Goal: Information Seeking & Learning: Learn about a topic

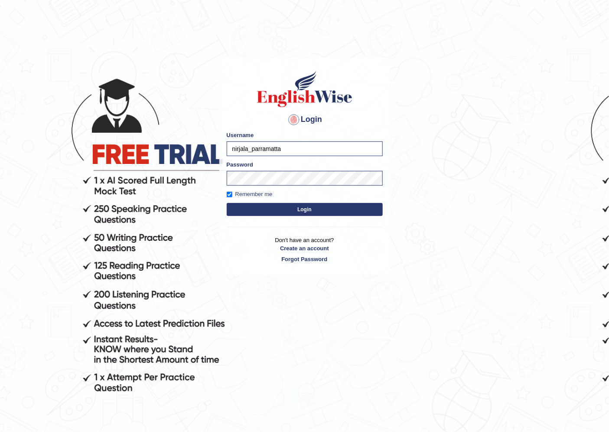
click at [233, 206] on button "Login" at bounding box center [305, 209] width 156 height 13
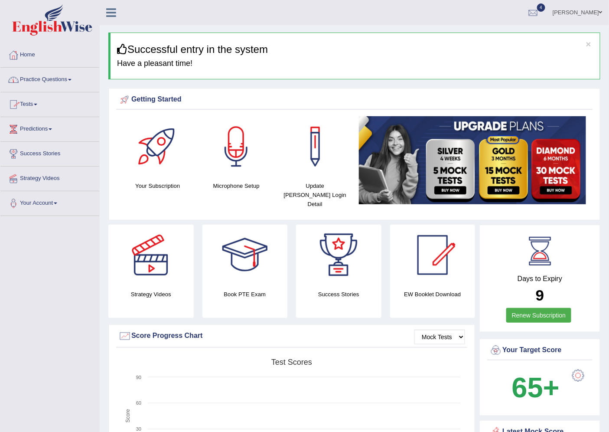
click at [41, 80] on link "Practice Questions" at bounding box center [49, 79] width 99 height 22
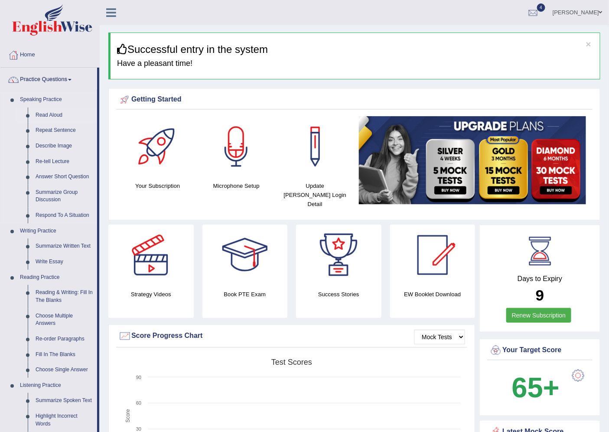
click at [50, 114] on link "Read Aloud" at bounding box center [64, 116] width 65 height 16
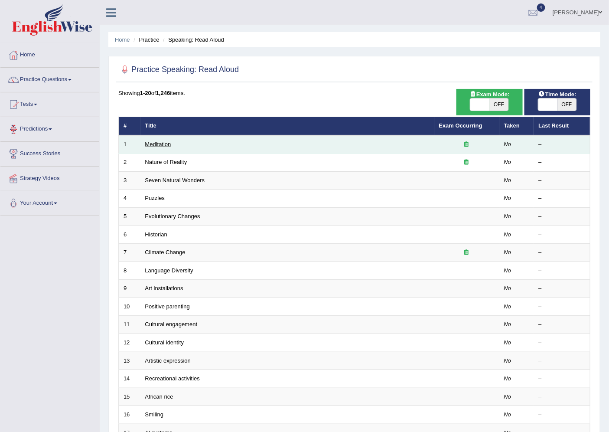
click at [165, 146] on link "Meditation" at bounding box center [158, 144] width 26 height 7
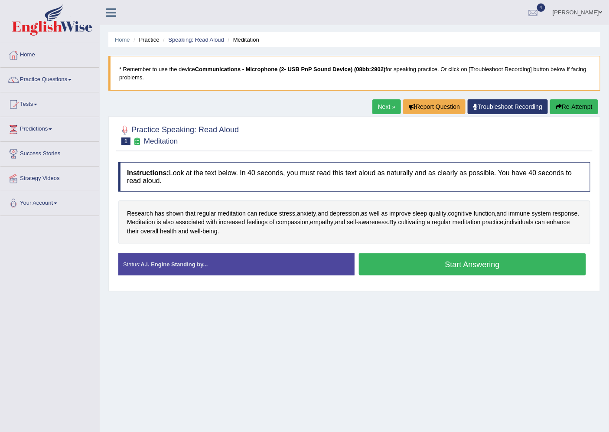
click at [459, 268] on button "Start Answering" at bounding box center [473, 264] width 228 height 22
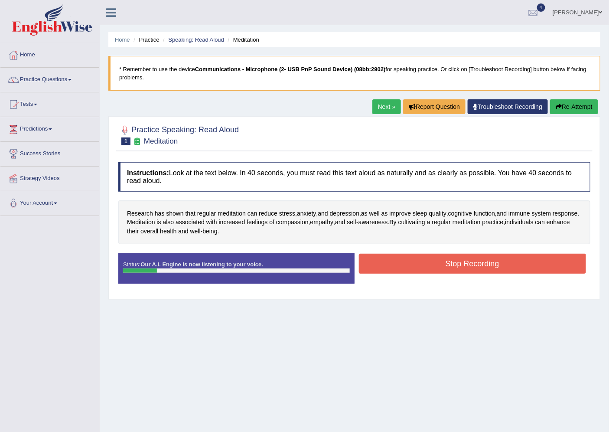
click at [562, 108] on button "Re-Attempt" at bounding box center [574, 106] width 48 height 15
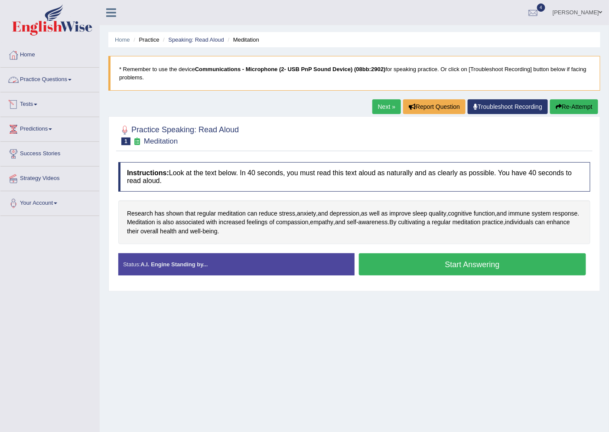
click at [66, 76] on link "Practice Questions" at bounding box center [49, 79] width 99 height 22
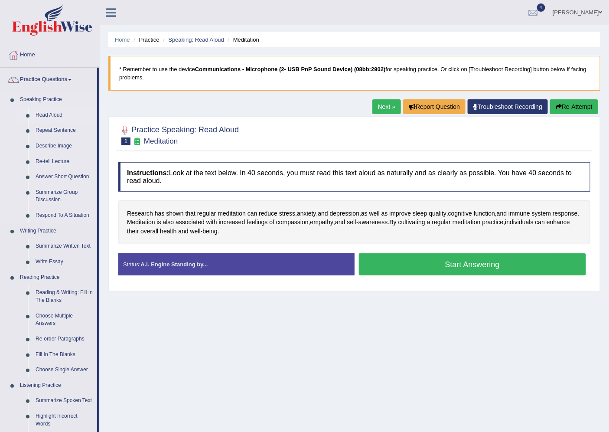
click at [59, 111] on link "Read Aloud" at bounding box center [64, 116] width 65 height 16
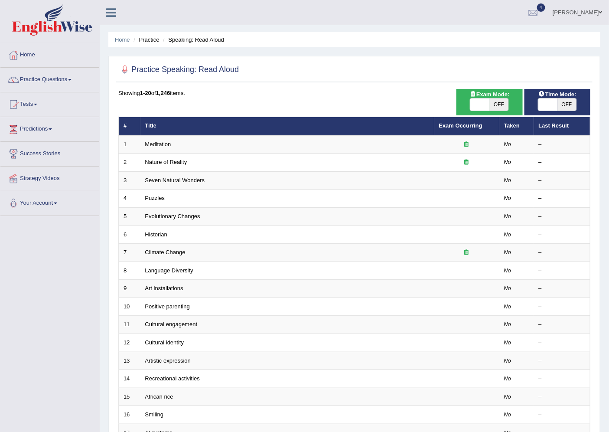
click at [501, 105] on span "OFF" at bounding box center [498, 104] width 19 height 12
checkbox input "true"
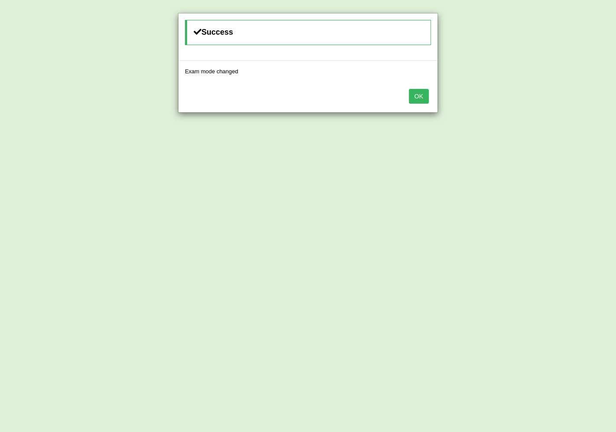
click at [422, 91] on button "OK" at bounding box center [419, 96] width 20 height 15
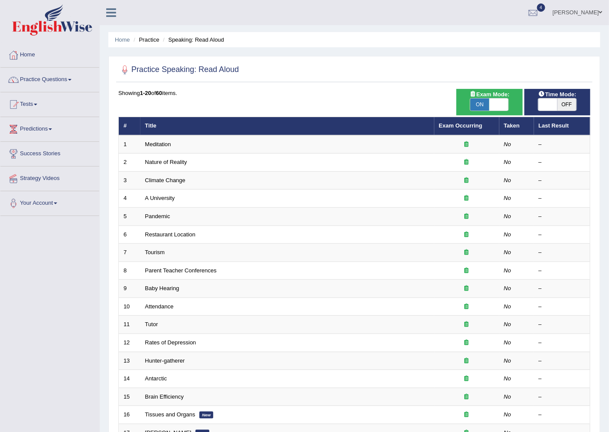
click at [565, 104] on span "OFF" at bounding box center [567, 104] width 19 height 12
checkbox input "true"
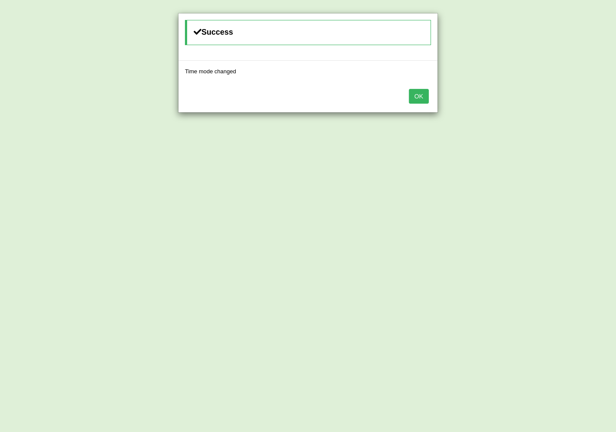
click at [415, 94] on button "OK" at bounding box center [419, 96] width 20 height 15
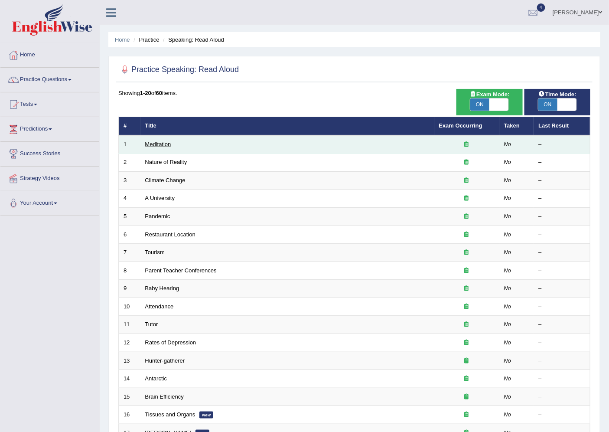
click at [168, 143] on link "Meditation" at bounding box center [158, 144] width 26 height 7
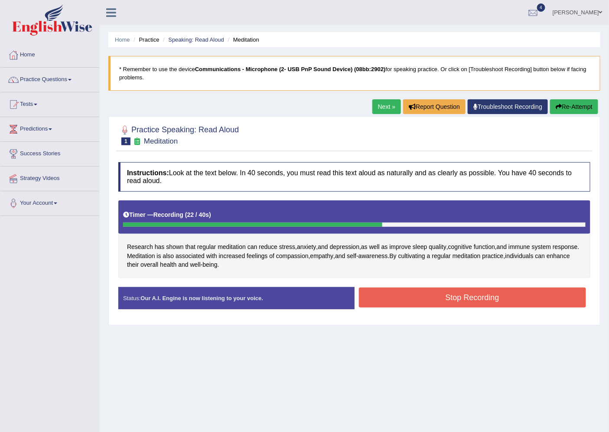
click at [417, 300] on button "Stop Recording" at bounding box center [473, 297] width 228 height 20
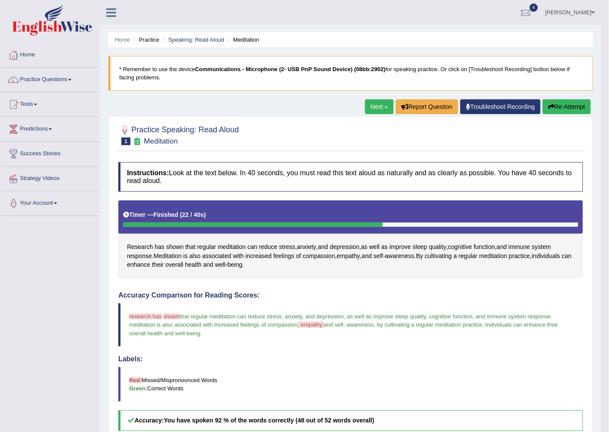
click at [373, 110] on link "Next »" at bounding box center [379, 106] width 29 height 15
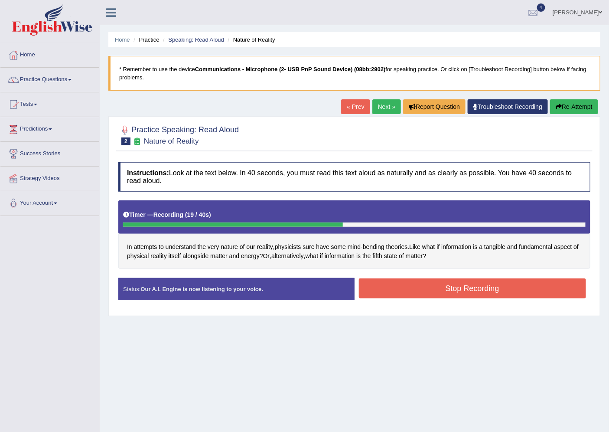
click at [407, 287] on button "Stop Recording" at bounding box center [473, 288] width 228 height 20
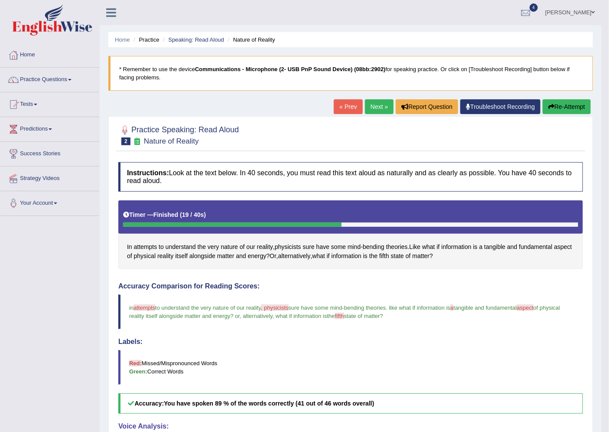
click at [372, 105] on link "Next »" at bounding box center [379, 106] width 29 height 15
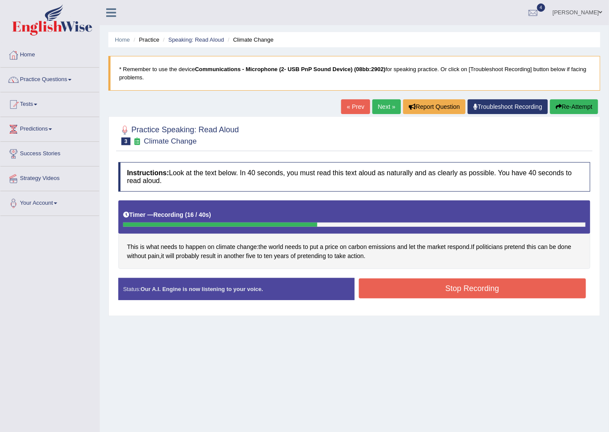
click at [395, 280] on button "Stop Recording" at bounding box center [473, 288] width 228 height 20
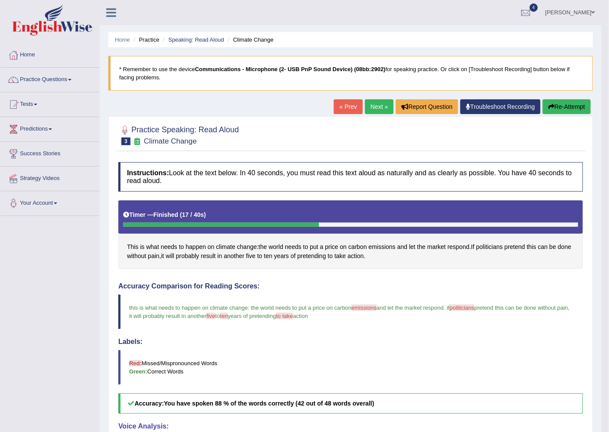
click at [365, 103] on link "Next »" at bounding box center [379, 106] width 29 height 15
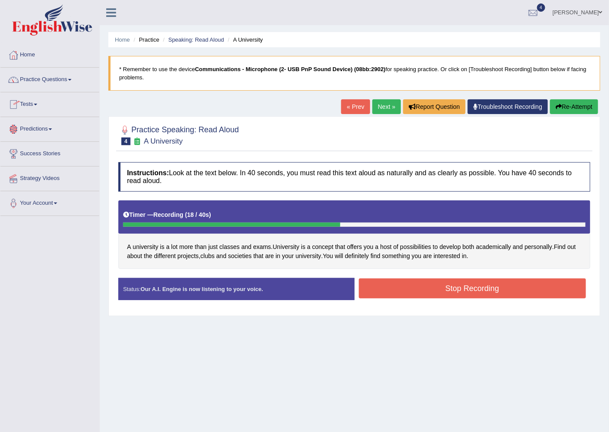
click at [404, 283] on button "Stop Recording" at bounding box center [473, 288] width 228 height 20
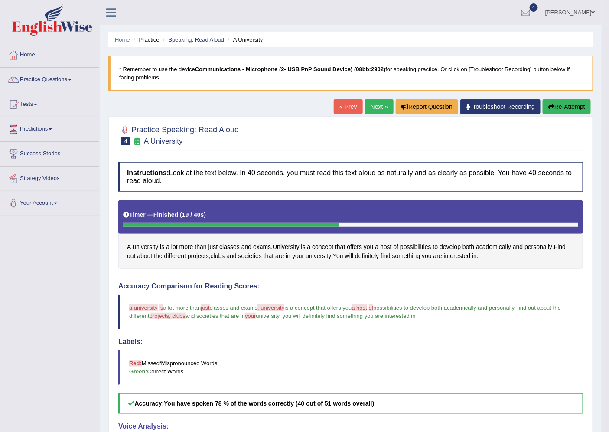
click at [366, 107] on link "Next »" at bounding box center [379, 106] width 29 height 15
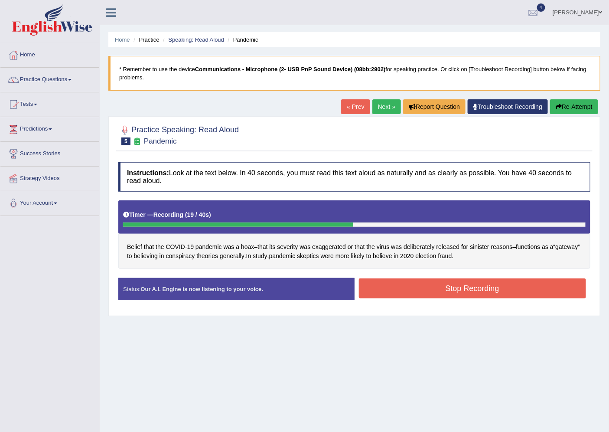
click at [429, 288] on button "Stop Recording" at bounding box center [473, 288] width 228 height 20
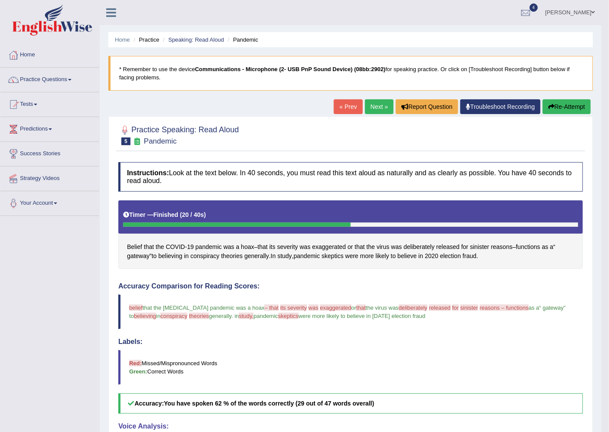
click at [376, 101] on link "Next »" at bounding box center [379, 106] width 29 height 15
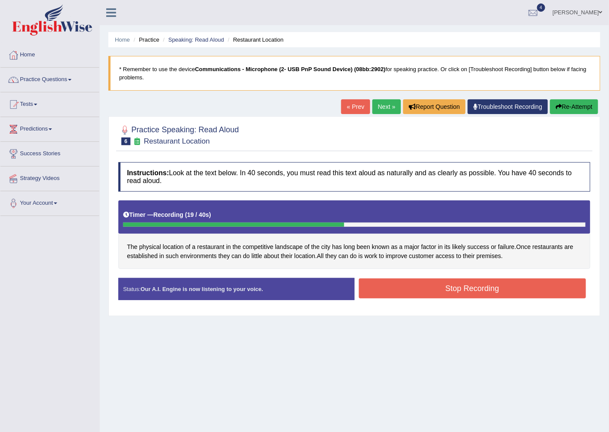
click at [410, 304] on div "Status: Our A.I. Engine is now listening to your voice. Start Answering Stop Re…" at bounding box center [354, 293] width 472 height 31
click at [410, 294] on button "Stop Recording" at bounding box center [473, 288] width 228 height 20
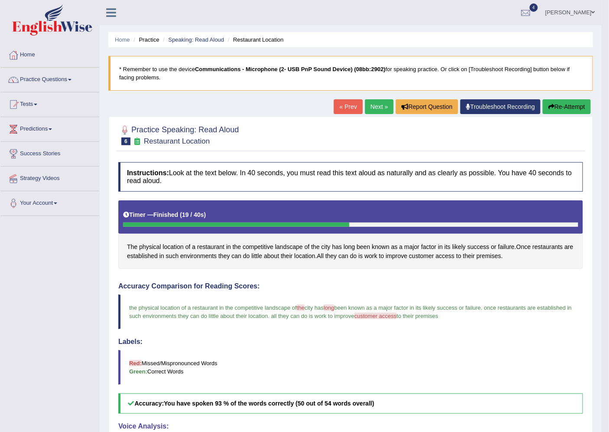
click at [371, 110] on link "Next »" at bounding box center [379, 106] width 29 height 15
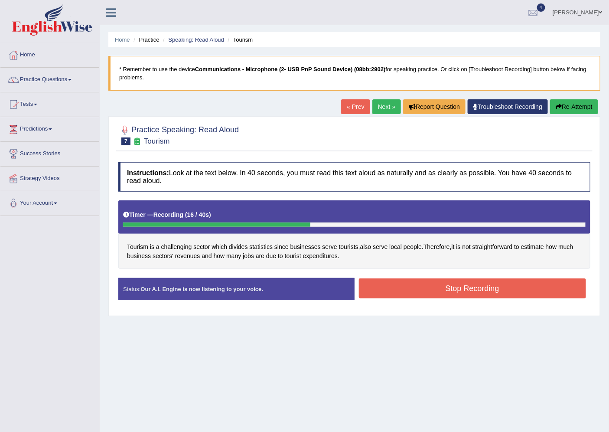
click at [424, 285] on button "Stop Recording" at bounding box center [473, 288] width 228 height 20
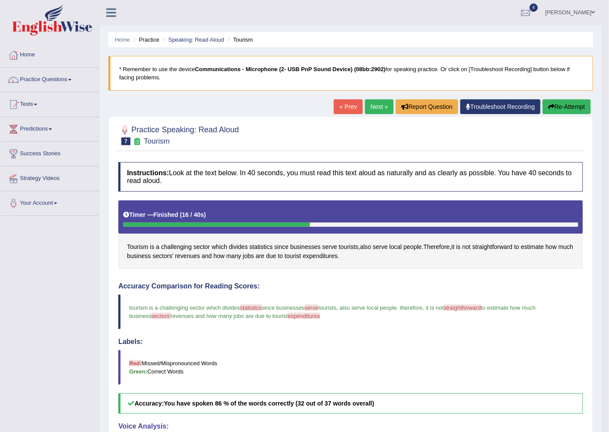
click at [376, 104] on link "Next »" at bounding box center [379, 106] width 29 height 15
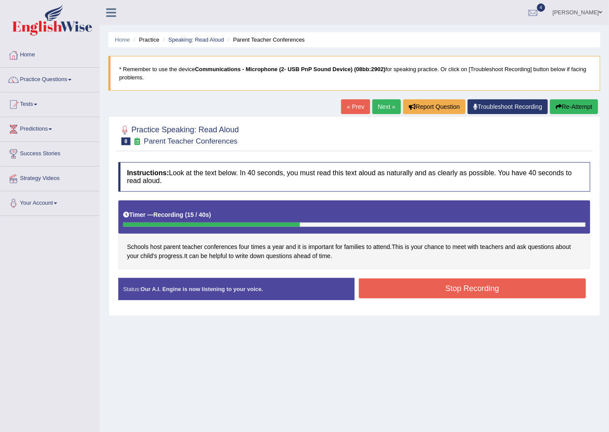
click at [380, 282] on button "Stop Recording" at bounding box center [473, 288] width 228 height 20
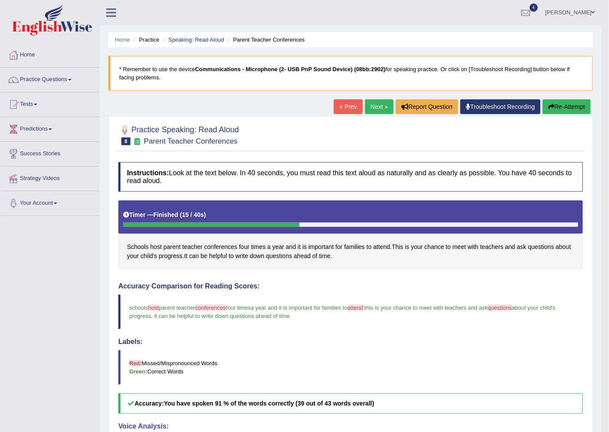
click at [374, 109] on link "Next »" at bounding box center [379, 106] width 29 height 15
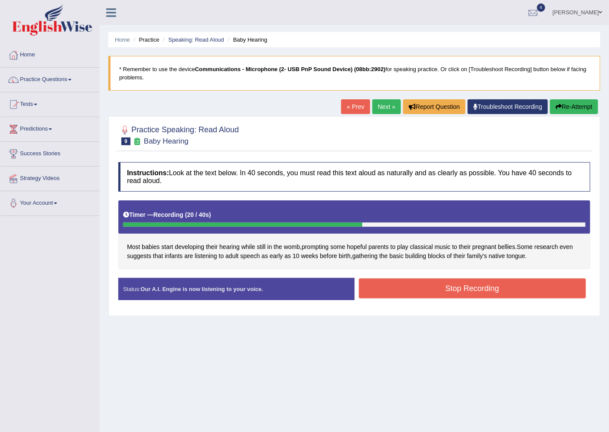
click at [421, 299] on div "Stop Recording" at bounding box center [473, 289] width 236 height 22
click at [403, 292] on button "Stop Recording" at bounding box center [473, 288] width 228 height 20
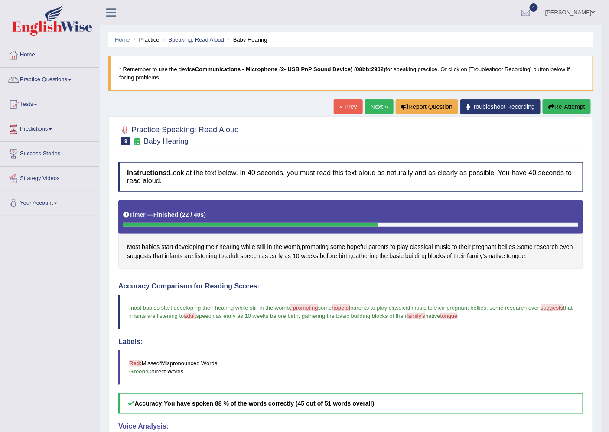
click at [379, 109] on link "Next »" at bounding box center [379, 106] width 29 height 15
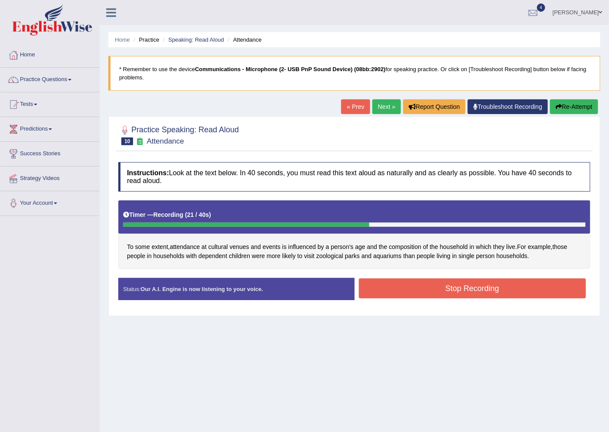
click at [384, 287] on button "Stop Recording" at bounding box center [473, 288] width 228 height 20
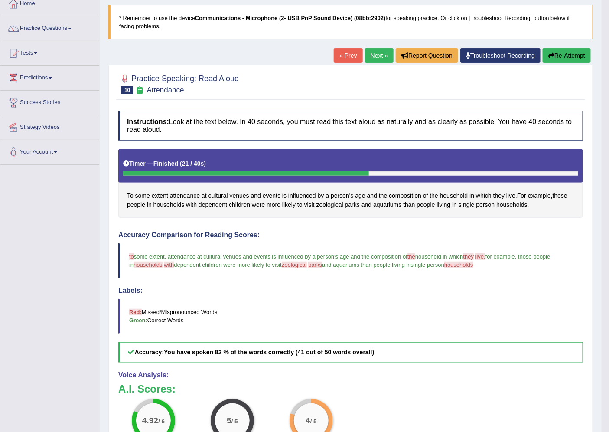
scroll to position [48, 0]
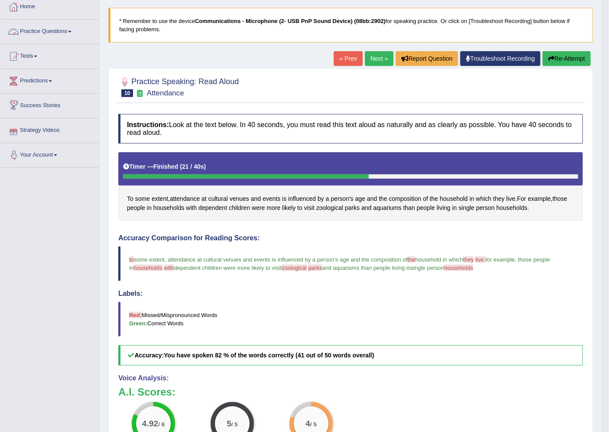
click at [27, 28] on link "Practice Questions" at bounding box center [49, 31] width 99 height 22
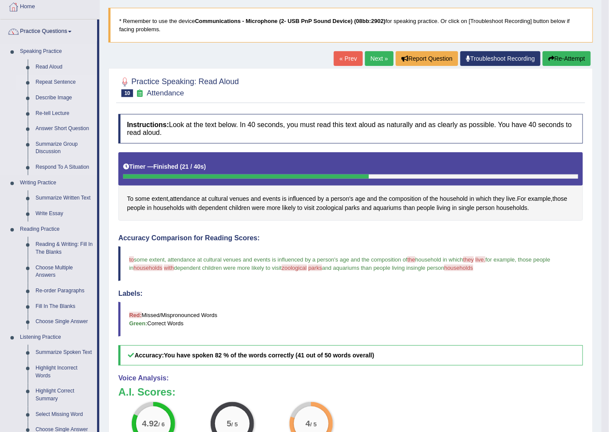
click at [62, 82] on link "Repeat Sentence" at bounding box center [64, 83] width 65 height 16
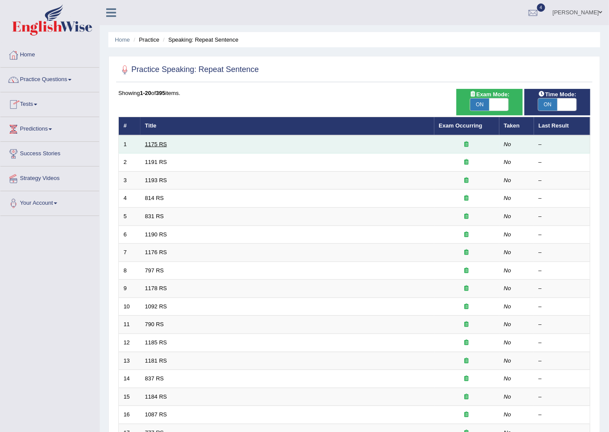
click at [152, 141] on link "1175 RS" at bounding box center [156, 144] width 22 height 7
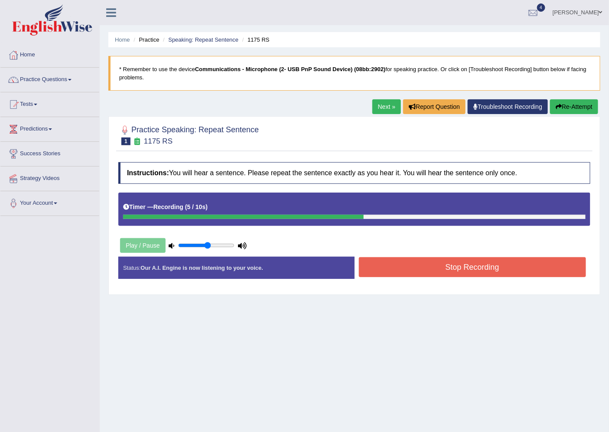
click at [497, 271] on button "Stop Recording" at bounding box center [473, 267] width 228 height 20
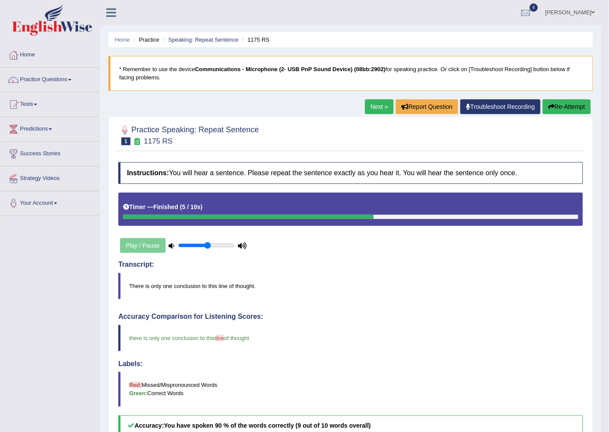
click at [380, 105] on link "Next »" at bounding box center [379, 106] width 29 height 15
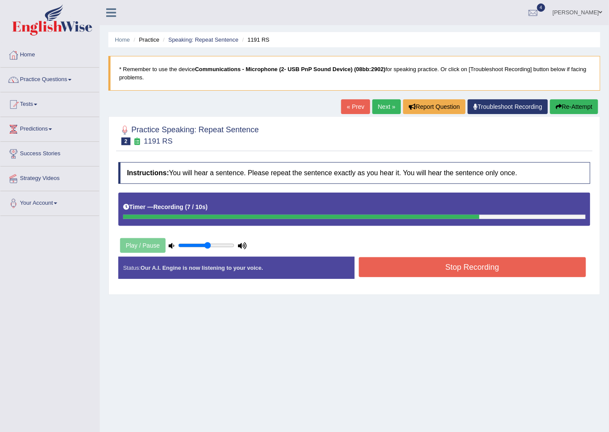
click at [422, 272] on button "Stop Recording" at bounding box center [473, 267] width 228 height 20
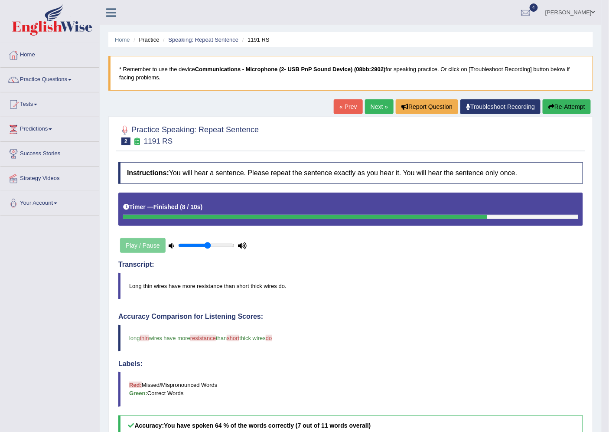
click at [376, 100] on link "Next »" at bounding box center [379, 106] width 29 height 15
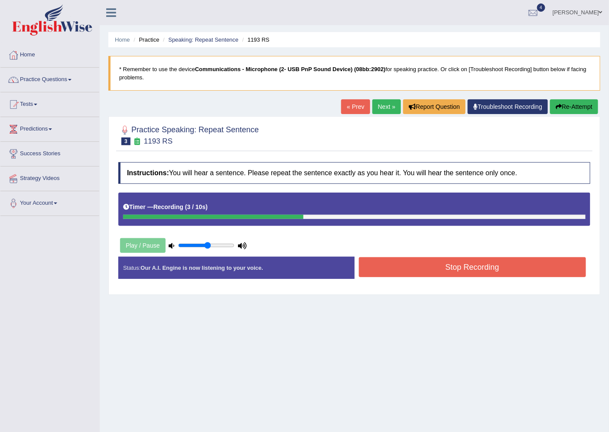
click at [412, 263] on button "Stop Recording" at bounding box center [473, 267] width 228 height 20
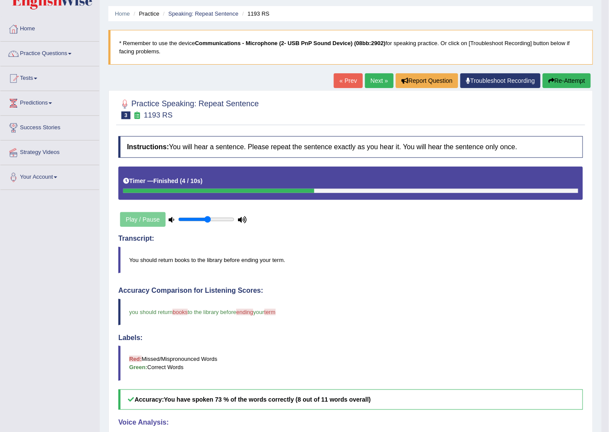
scroll to position [48, 0]
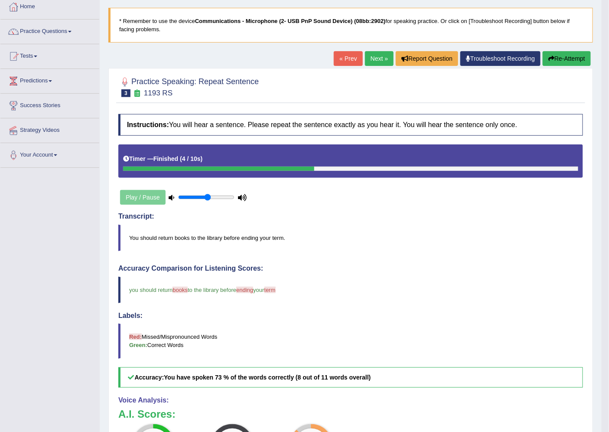
click at [372, 59] on link "Next »" at bounding box center [379, 58] width 29 height 15
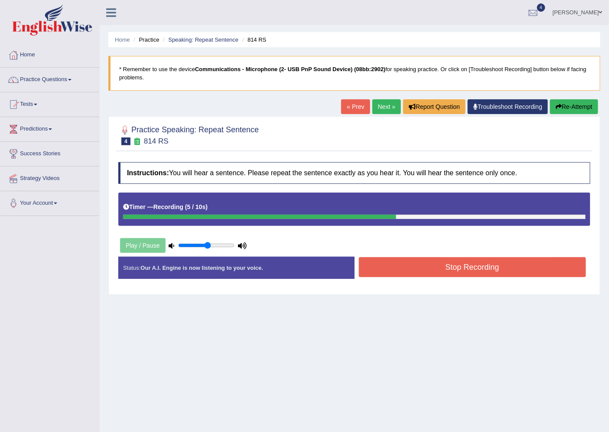
click at [383, 104] on link "Next »" at bounding box center [386, 106] width 29 height 15
click at [365, 261] on button "Stop Recording" at bounding box center [473, 267] width 228 height 20
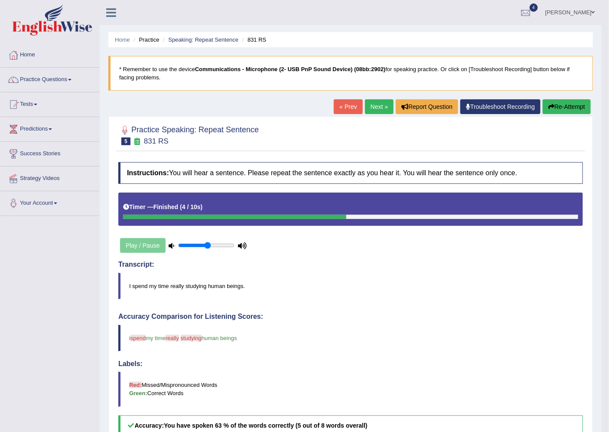
click at [366, 111] on link "Next »" at bounding box center [379, 106] width 29 height 15
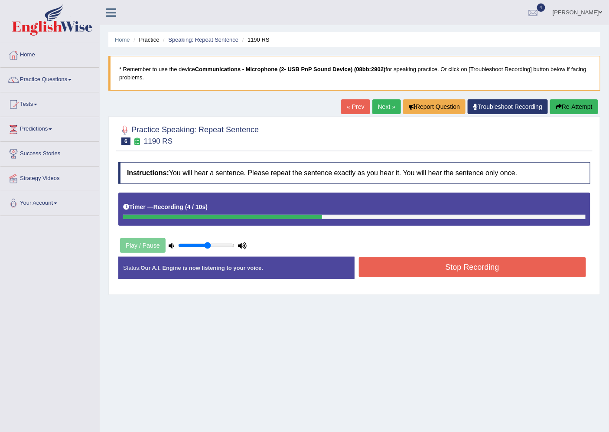
click at [405, 266] on button "Stop Recording" at bounding box center [473, 267] width 228 height 20
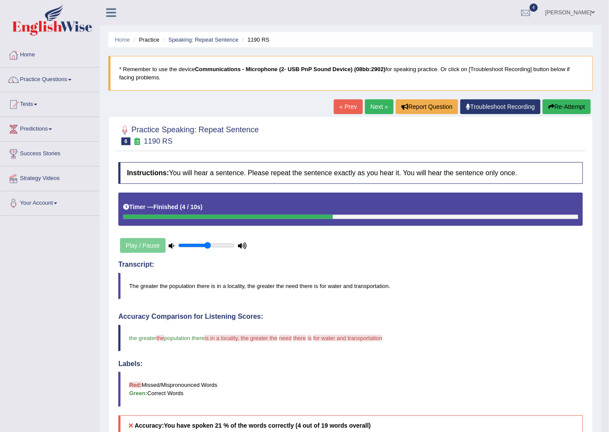
click at [380, 108] on link "Next »" at bounding box center [379, 106] width 29 height 15
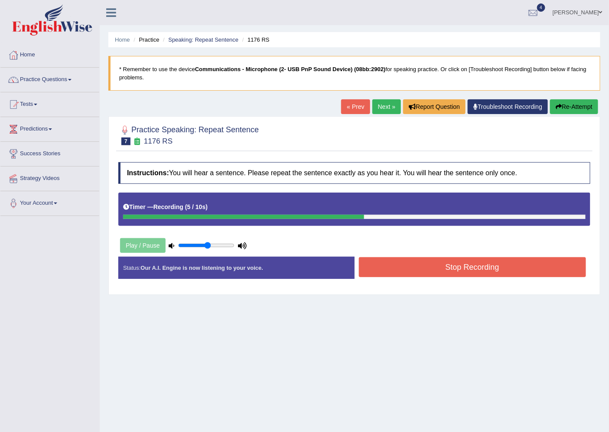
drag, startPoint x: 411, startPoint y: 275, endPoint x: 403, endPoint y: 272, distance: 8.4
click at [403, 272] on button "Stop Recording" at bounding box center [473, 267] width 228 height 20
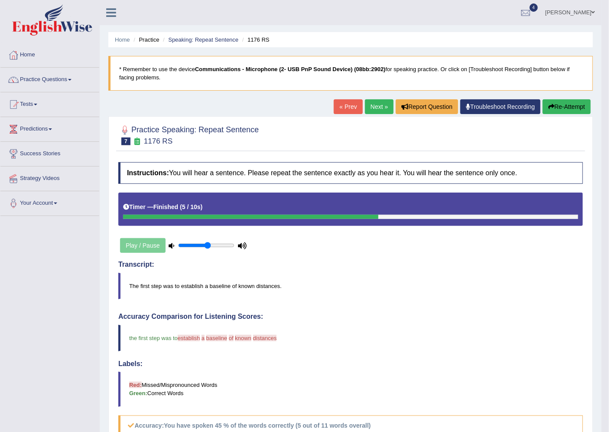
click at [365, 103] on link "Next »" at bounding box center [379, 106] width 29 height 15
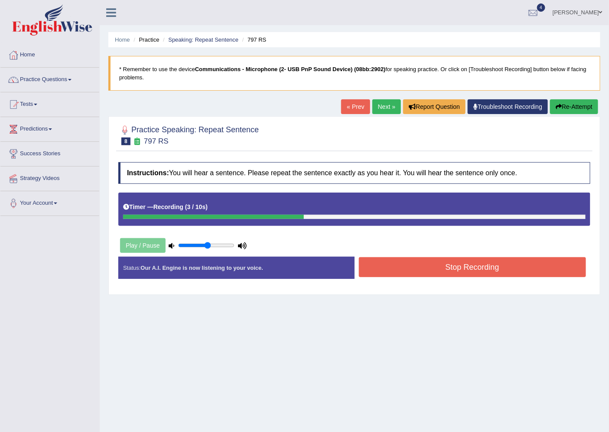
click at [384, 259] on button "Stop Recording" at bounding box center [473, 267] width 228 height 20
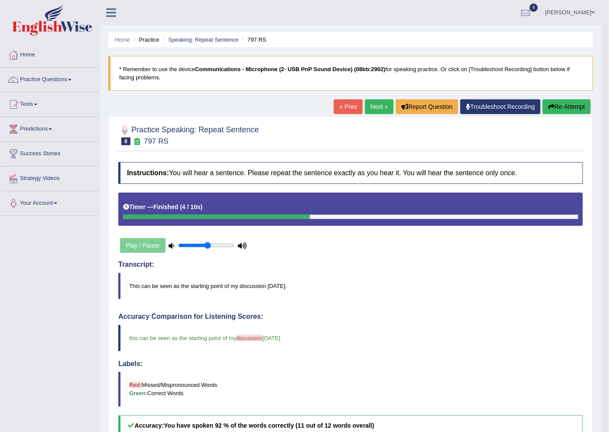
click at [367, 108] on link "Next »" at bounding box center [379, 106] width 29 height 15
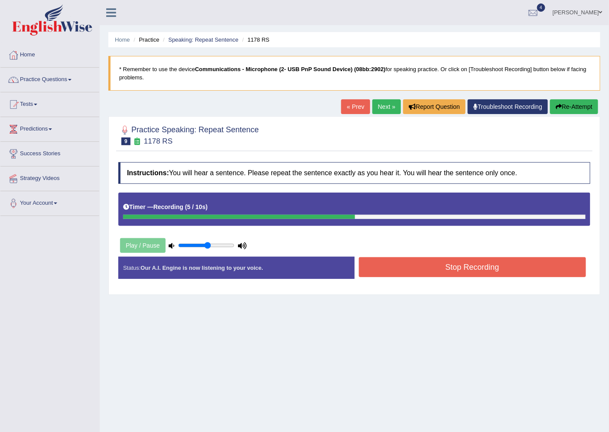
click at [435, 269] on button "Stop Recording" at bounding box center [473, 267] width 228 height 20
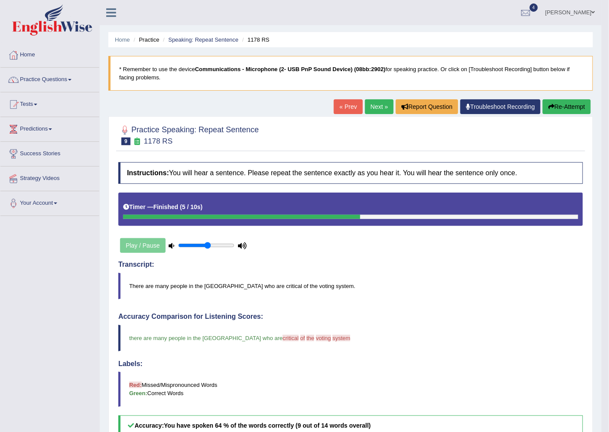
click at [375, 110] on link "Next »" at bounding box center [379, 106] width 29 height 15
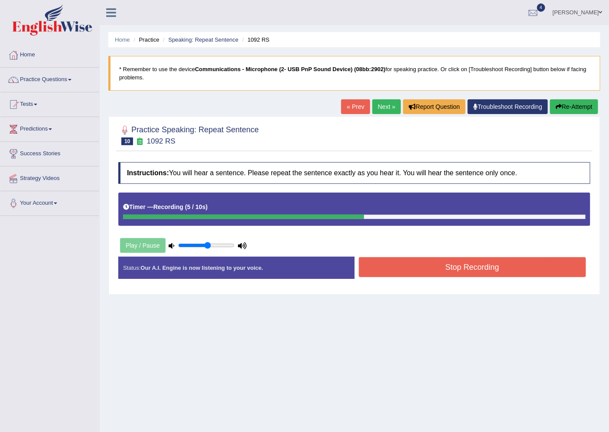
click at [409, 267] on button "Stop Recording" at bounding box center [473, 267] width 228 height 20
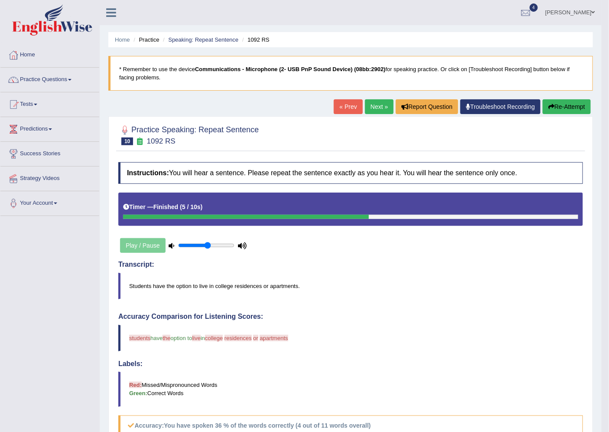
click at [372, 112] on link "Next »" at bounding box center [379, 106] width 29 height 15
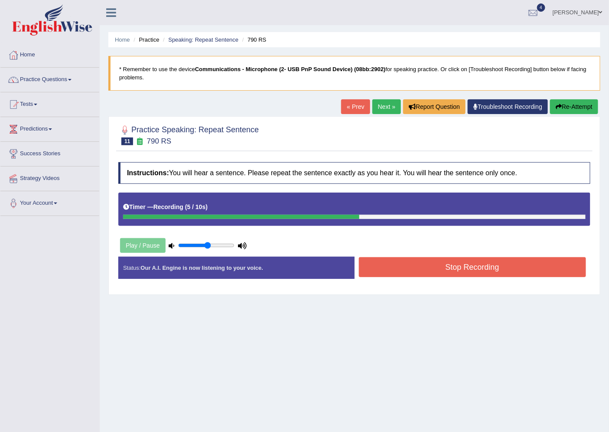
click at [443, 269] on button "Stop Recording" at bounding box center [473, 267] width 228 height 20
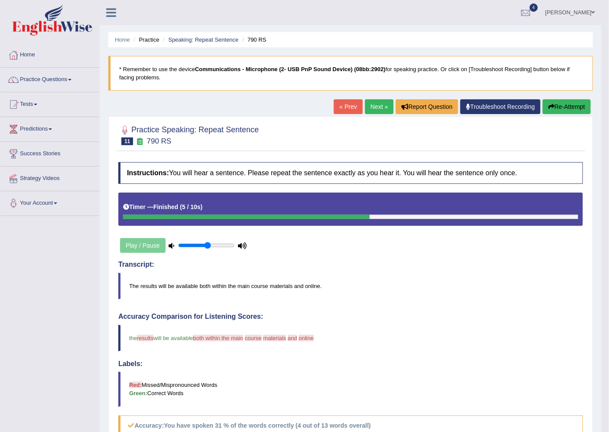
click at [378, 109] on link "Next »" at bounding box center [379, 106] width 29 height 15
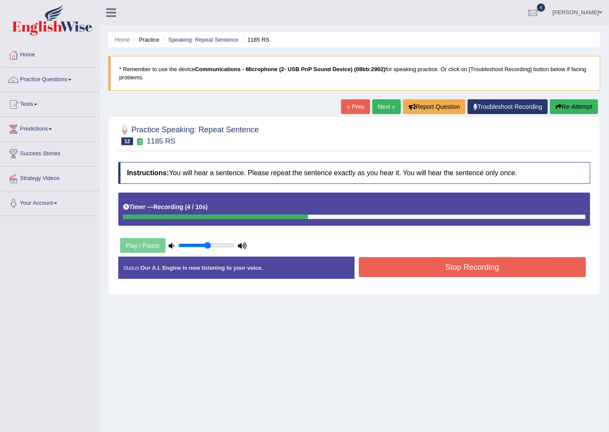
click at [370, 269] on button "Stop Recording" at bounding box center [473, 267] width 228 height 20
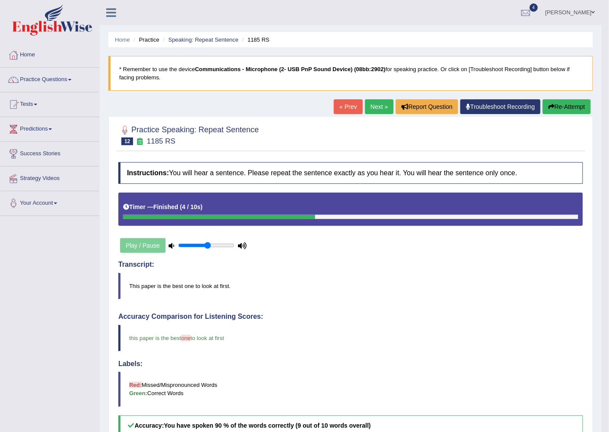
click at [376, 105] on link "Next »" at bounding box center [379, 106] width 29 height 15
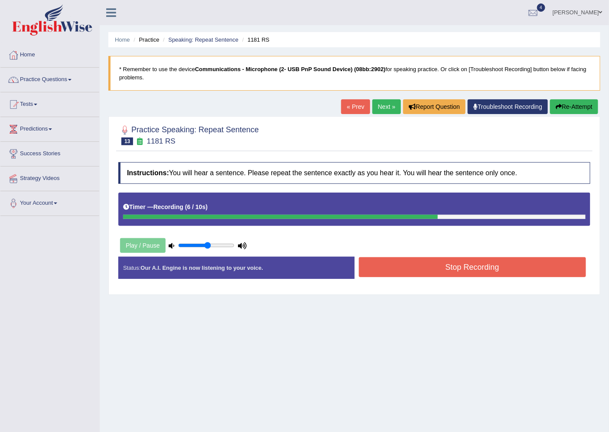
click at [401, 266] on button "Stop Recording" at bounding box center [473, 267] width 228 height 20
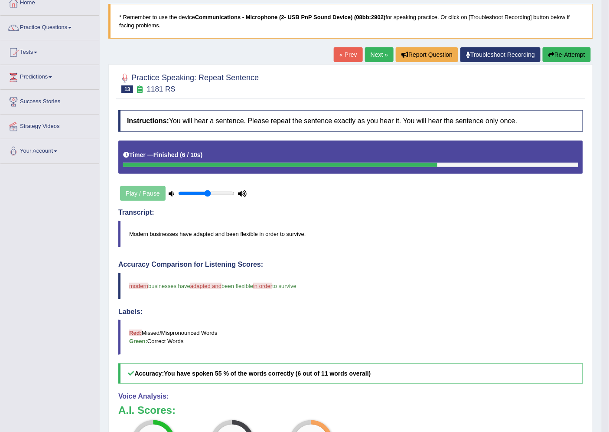
scroll to position [48, 0]
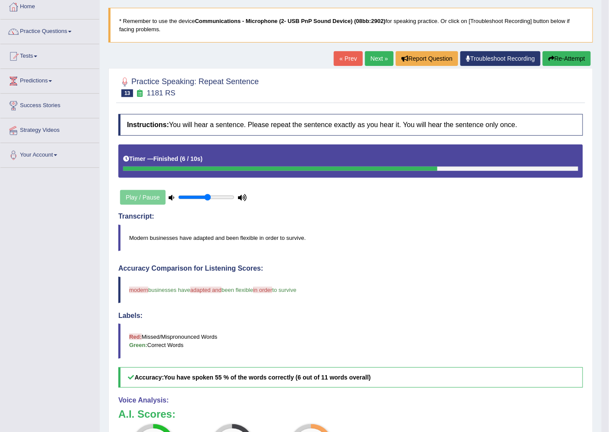
click at [375, 55] on link "Next »" at bounding box center [379, 58] width 29 height 15
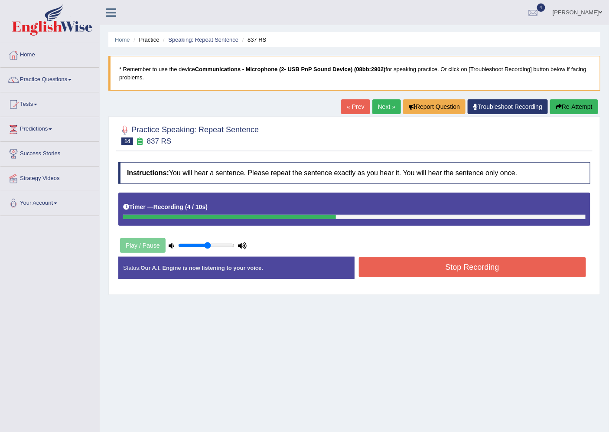
click at [411, 274] on button "Stop Recording" at bounding box center [473, 267] width 228 height 20
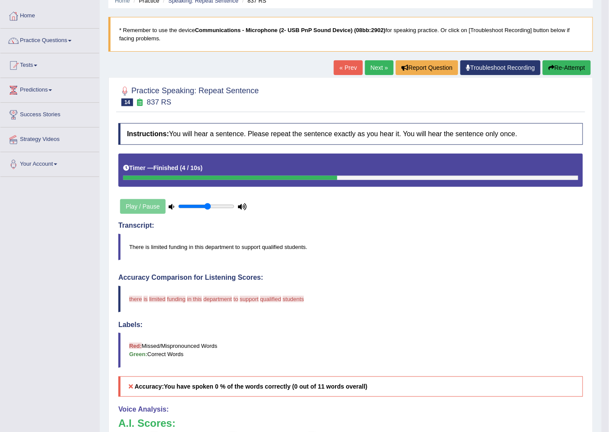
scroll to position [96, 0]
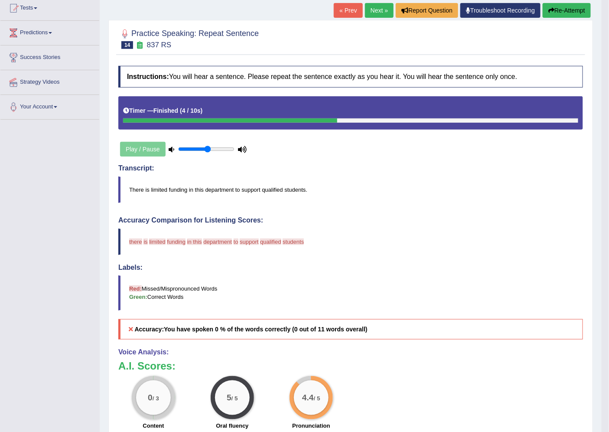
click at [382, 5] on link "Next »" at bounding box center [379, 10] width 29 height 15
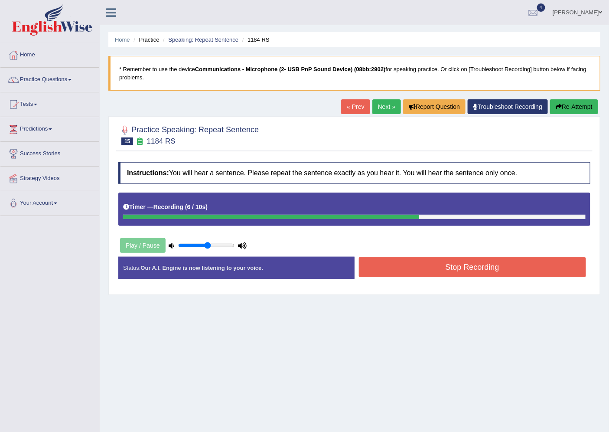
click at [428, 266] on button "Stop Recording" at bounding box center [473, 267] width 228 height 20
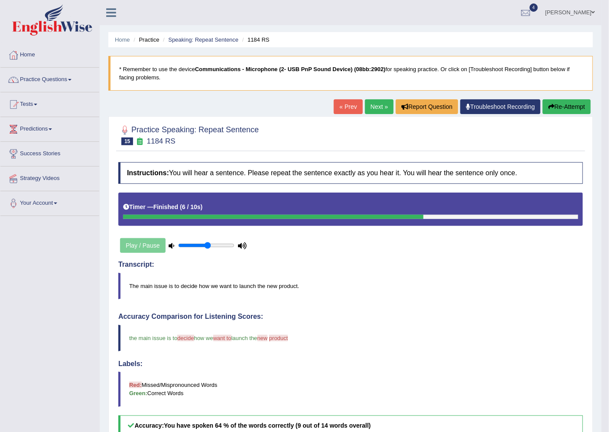
click at [371, 101] on link "Next »" at bounding box center [379, 106] width 29 height 15
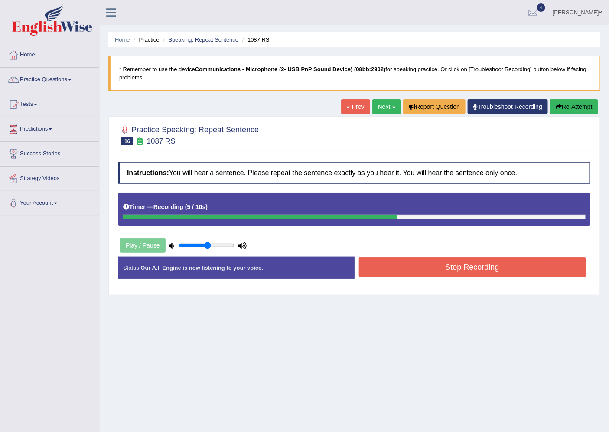
click at [380, 267] on button "Stop Recording" at bounding box center [473, 267] width 228 height 20
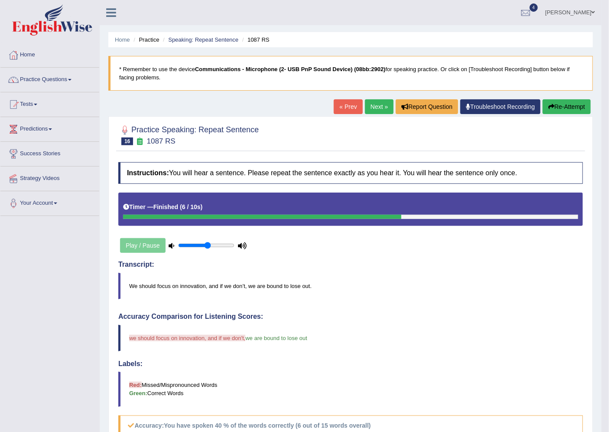
click at [373, 106] on link "Next »" at bounding box center [379, 106] width 29 height 15
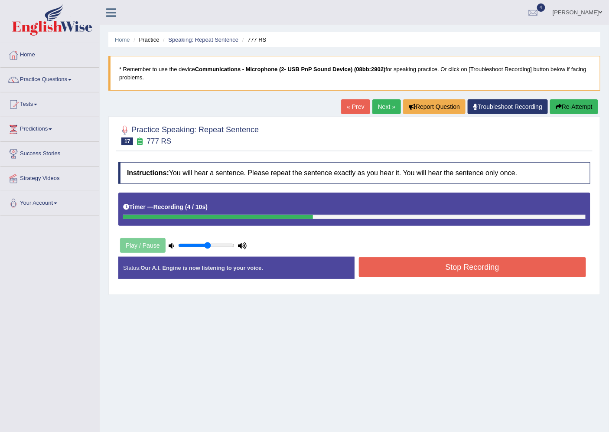
click at [400, 263] on button "Stop Recording" at bounding box center [473, 267] width 228 height 20
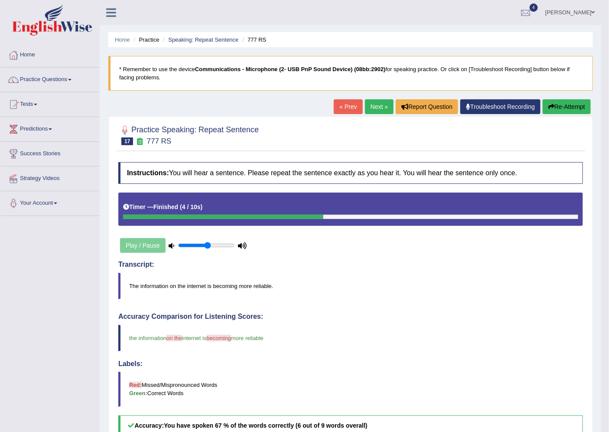
click at [368, 106] on link "Next »" at bounding box center [379, 106] width 29 height 15
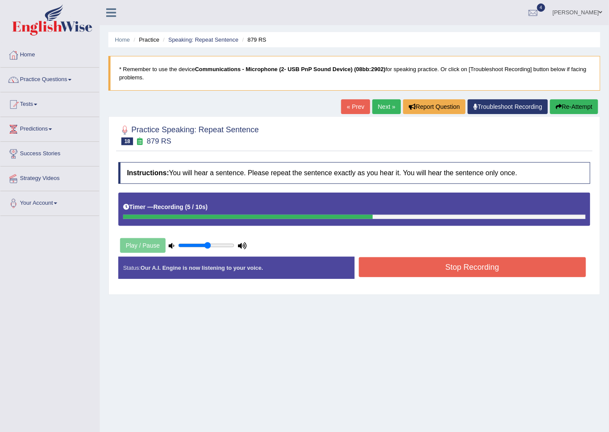
drag, startPoint x: 384, startPoint y: 270, endPoint x: 385, endPoint y: 265, distance: 5.4
click at [385, 265] on button "Stop Recording" at bounding box center [473, 267] width 228 height 20
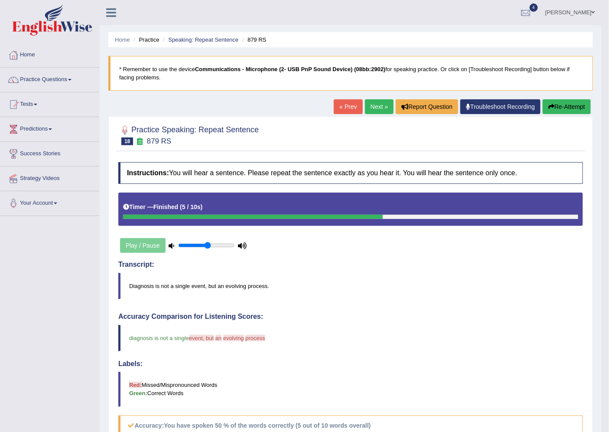
click at [376, 106] on link "Next »" at bounding box center [379, 106] width 29 height 15
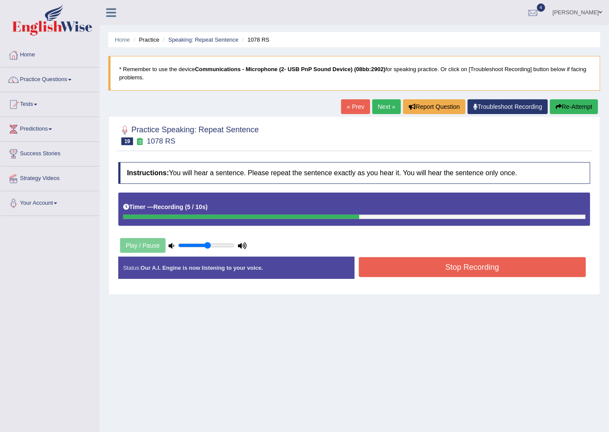
click at [365, 274] on button "Stop Recording" at bounding box center [473, 267] width 228 height 20
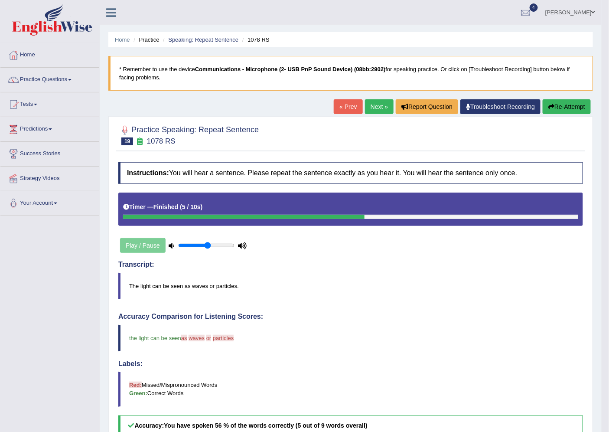
click at [367, 105] on link "Next »" at bounding box center [379, 106] width 29 height 15
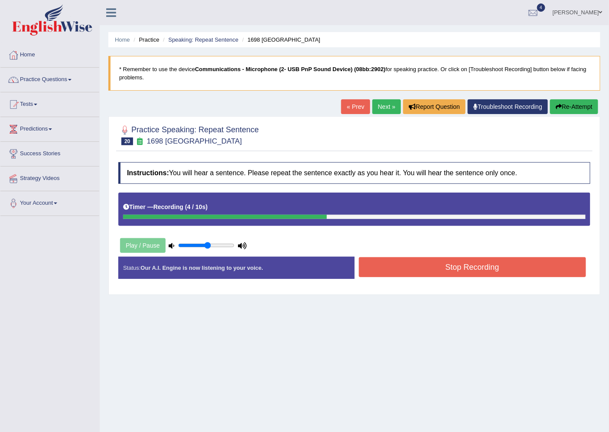
click at [388, 271] on button "Stop Recording" at bounding box center [473, 267] width 228 height 20
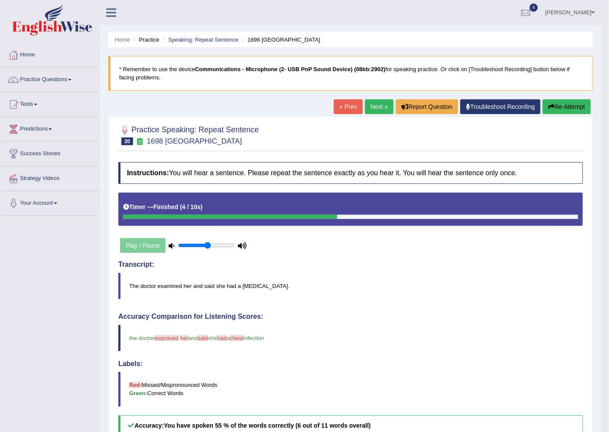
click at [374, 109] on link "Next »" at bounding box center [379, 106] width 29 height 15
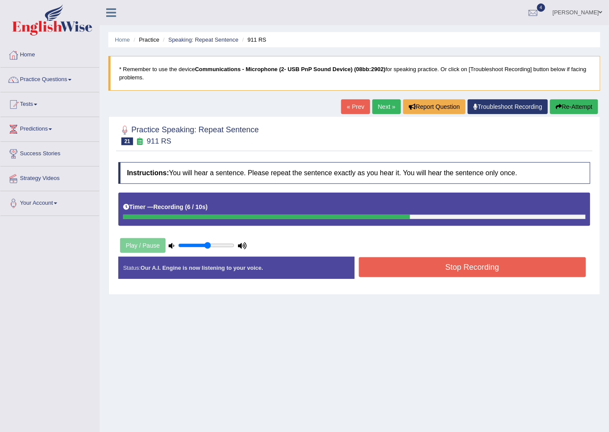
click at [369, 262] on button "Stop Recording" at bounding box center [473, 267] width 228 height 20
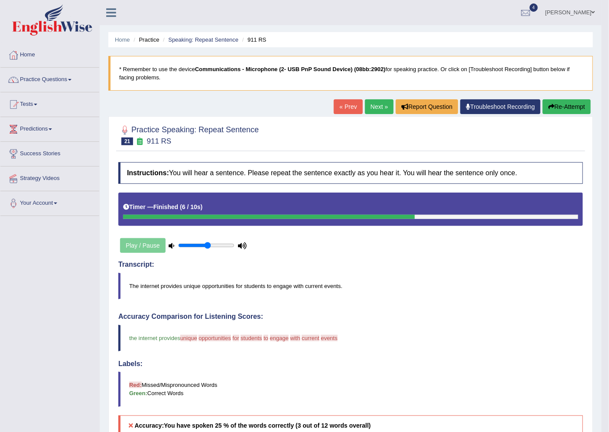
click at [378, 107] on link "Next »" at bounding box center [379, 106] width 29 height 15
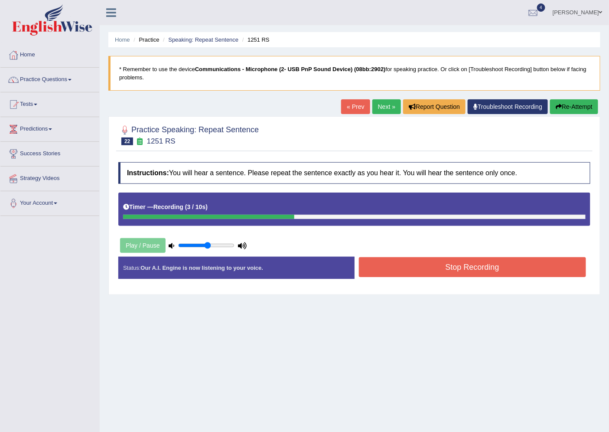
click at [411, 261] on button "Stop Recording" at bounding box center [473, 267] width 228 height 20
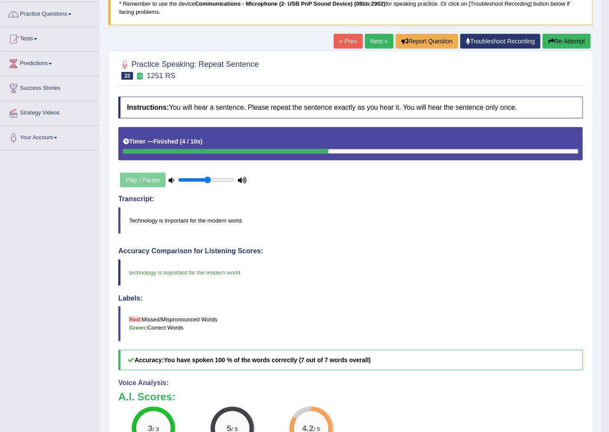
scroll to position [48, 0]
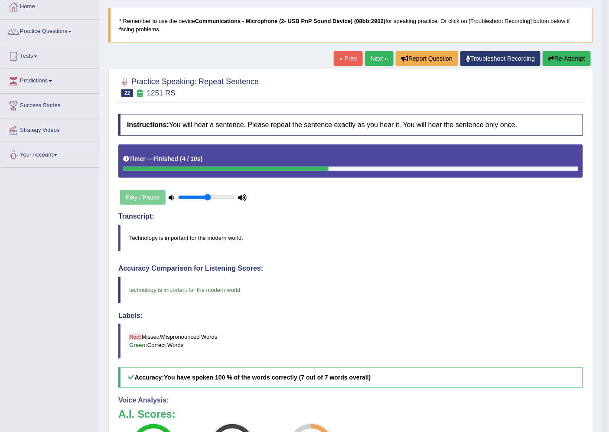
click at [373, 55] on link "Next »" at bounding box center [379, 58] width 29 height 15
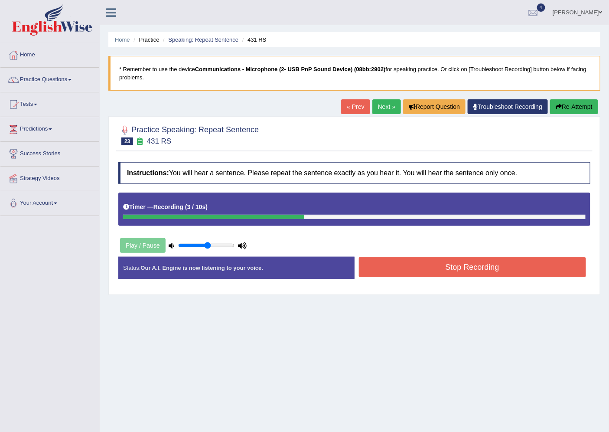
click at [396, 269] on button "Stop Recording" at bounding box center [473, 267] width 228 height 20
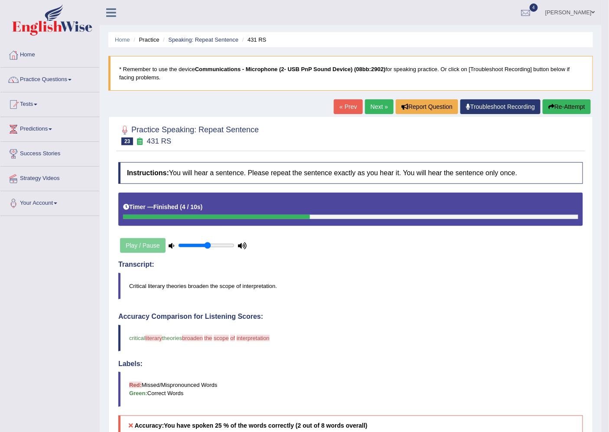
click at [378, 101] on link "Next »" at bounding box center [379, 106] width 29 height 15
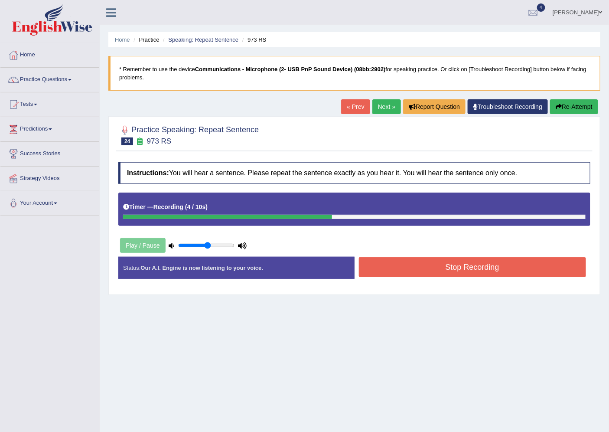
click at [408, 258] on button "Stop Recording" at bounding box center [473, 267] width 228 height 20
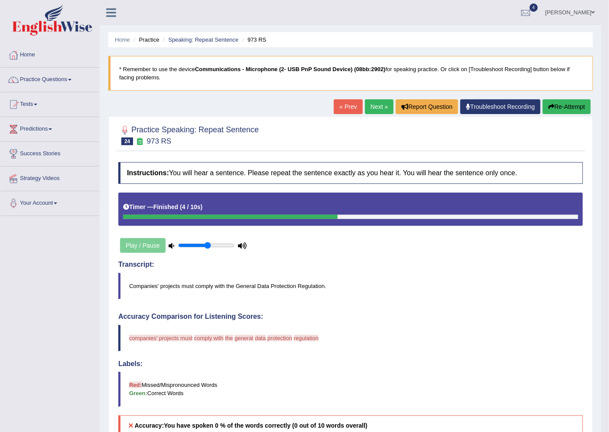
click at [371, 102] on link "Next »" at bounding box center [379, 106] width 29 height 15
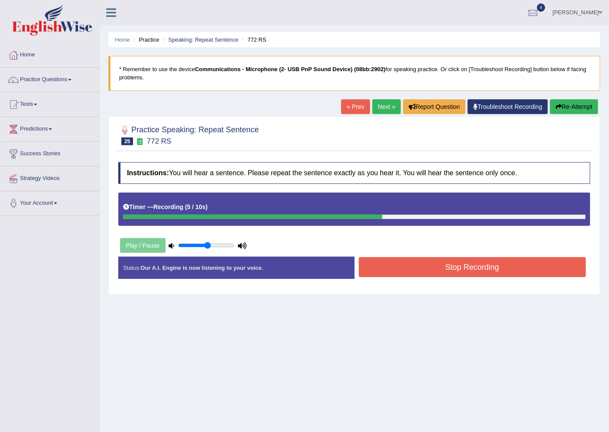
click at [438, 267] on button "Stop Recording" at bounding box center [473, 267] width 228 height 20
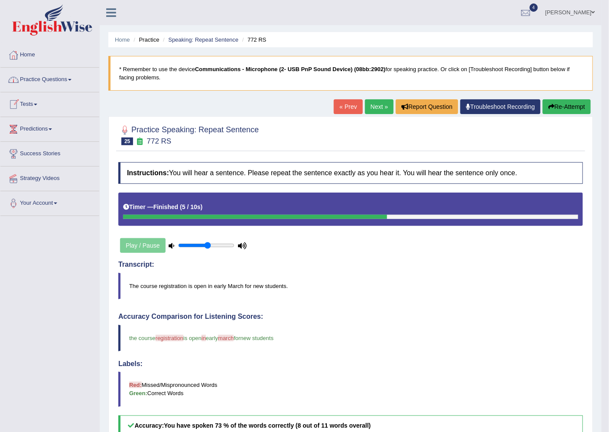
click at [58, 78] on link "Practice Questions" at bounding box center [49, 79] width 99 height 22
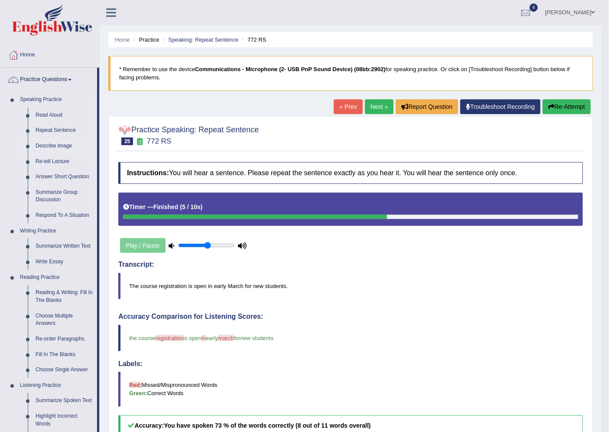
click at [61, 142] on link "Describe Image" at bounding box center [64, 146] width 65 height 16
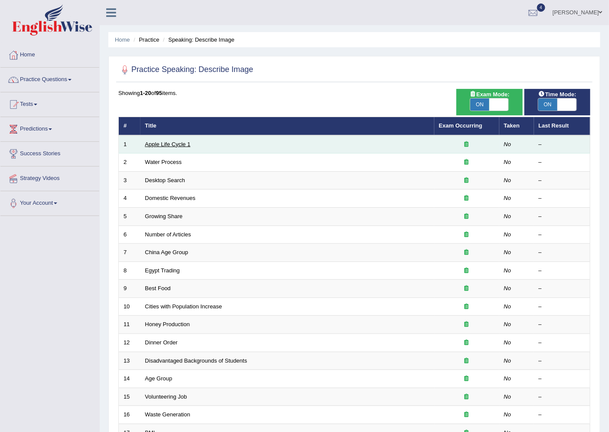
click at [157, 141] on link "Apple Life Cycle 1" at bounding box center [168, 144] width 46 height 7
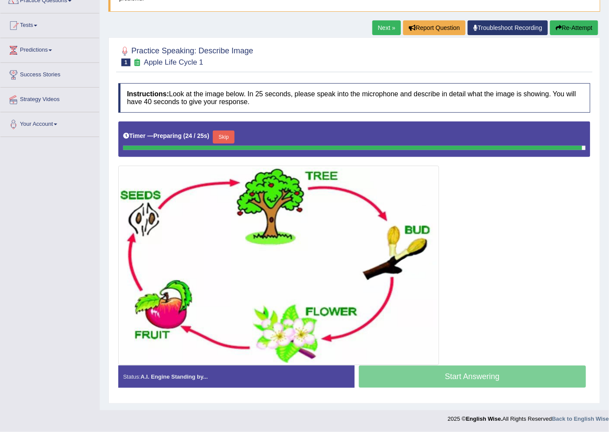
scroll to position [76, 0]
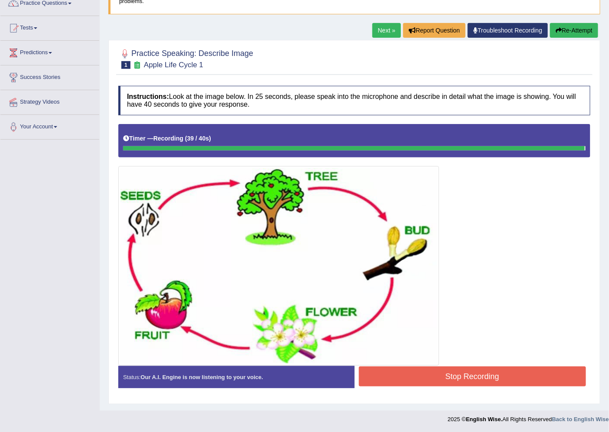
click at [462, 376] on div "Instructions: Look at the image below. In 25 seconds, please speak into the mic…" at bounding box center [354, 241] width 476 height 318
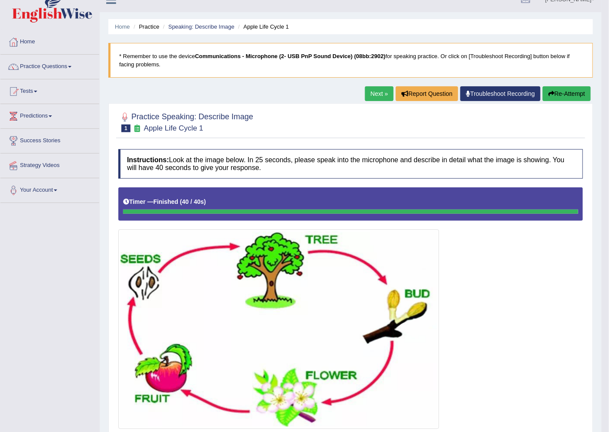
scroll to position [11, 0]
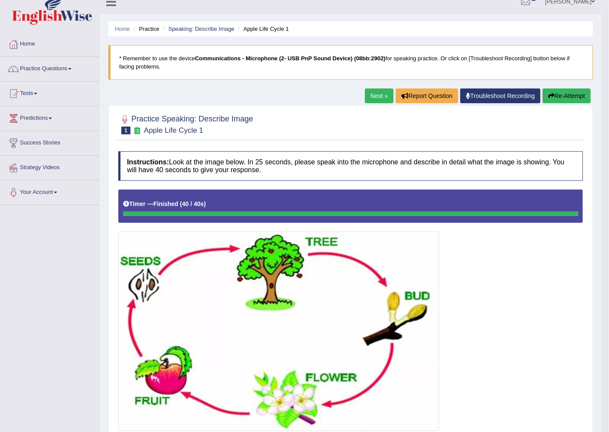
click at [383, 93] on link "Next »" at bounding box center [379, 95] width 29 height 15
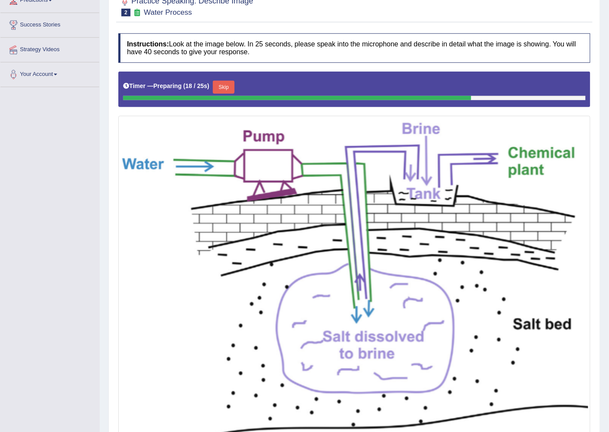
scroll to position [151, 0]
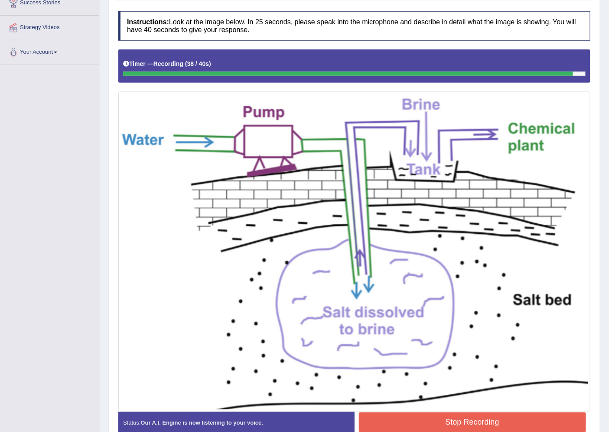
click at [396, 412] on button "Stop Recording" at bounding box center [473, 422] width 228 height 20
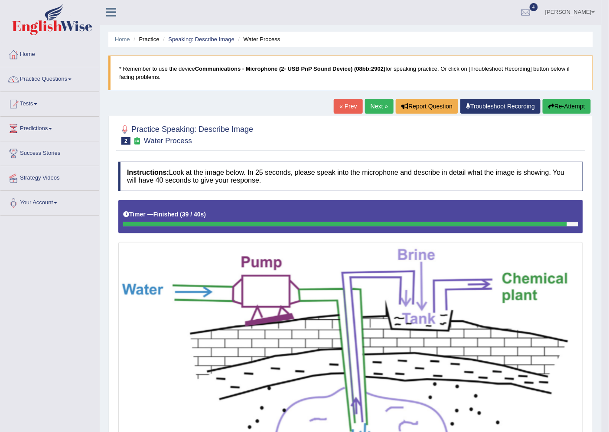
scroll to position [0, 0]
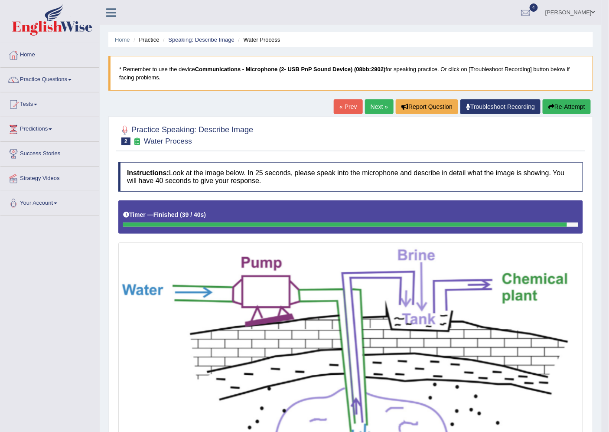
click at [372, 105] on link "Next »" at bounding box center [379, 106] width 29 height 15
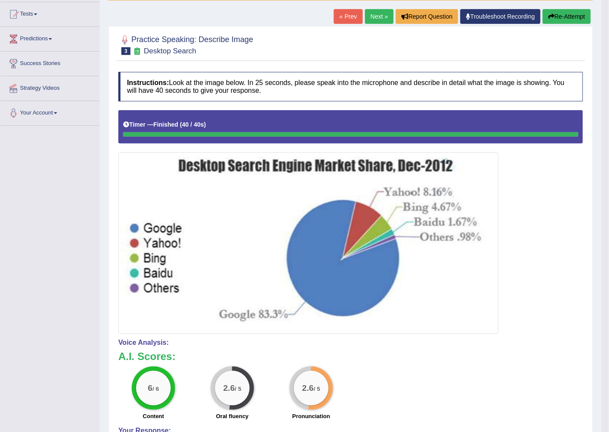
scroll to position [89, 0]
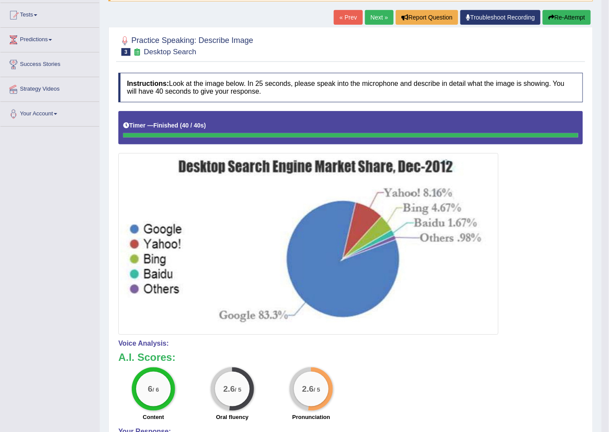
click at [378, 18] on link "Next »" at bounding box center [379, 17] width 29 height 15
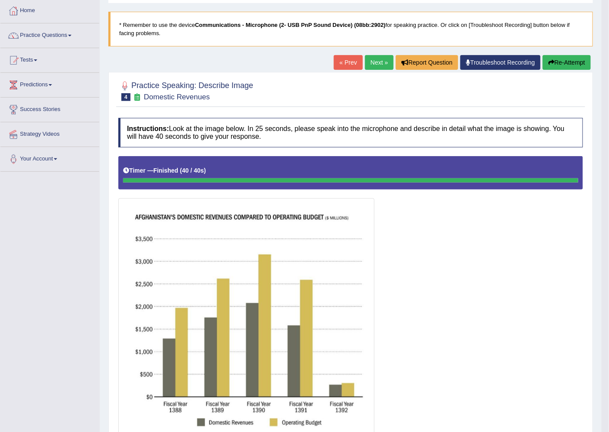
scroll to position [19, 0]
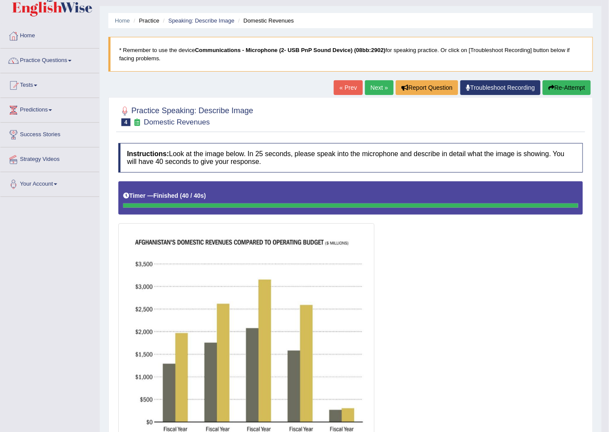
click at [561, 85] on button "Re-Attempt" at bounding box center [567, 87] width 48 height 15
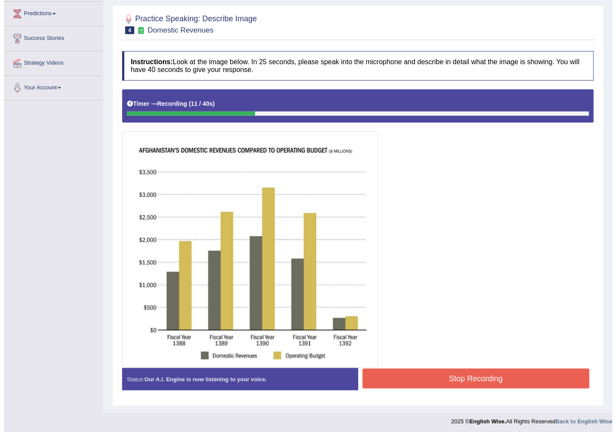
scroll to position [118, 0]
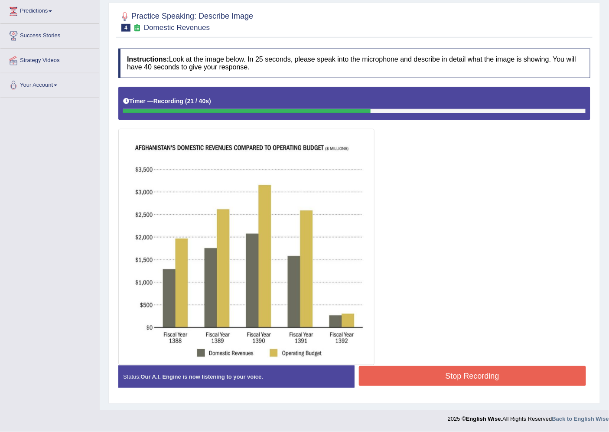
click at [438, 369] on button "Stop Recording" at bounding box center [473, 376] width 228 height 20
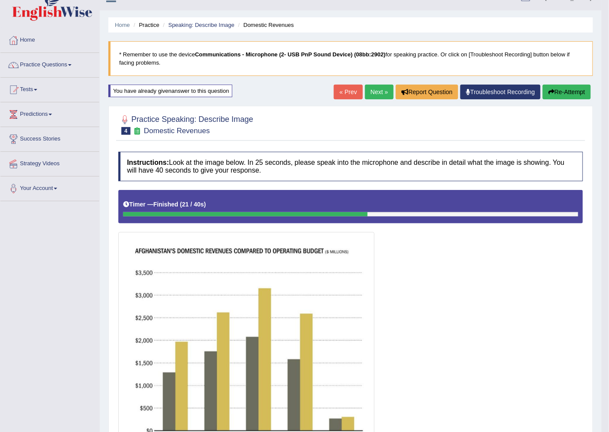
scroll to position [4, 0]
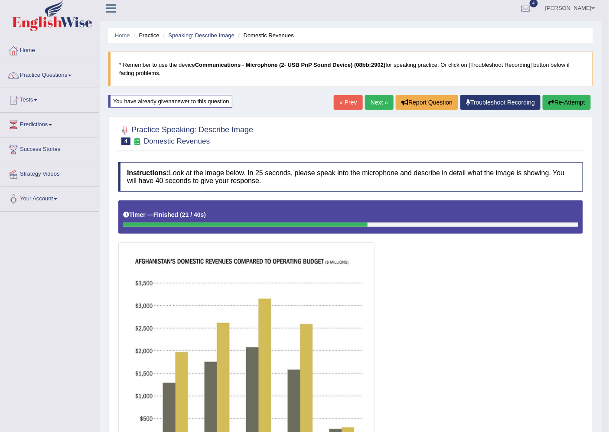
click at [580, 98] on button "Re-Attempt" at bounding box center [567, 102] width 48 height 15
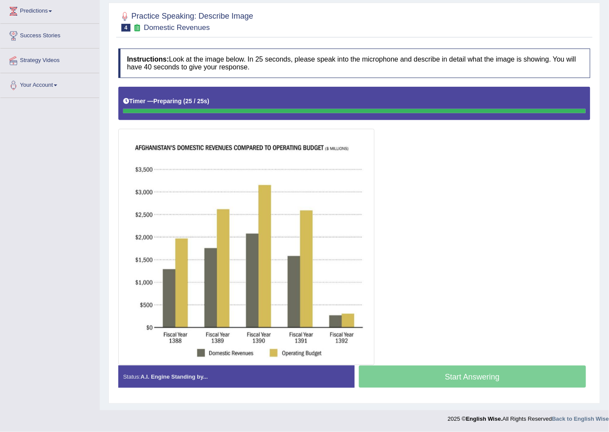
scroll to position [118, 0]
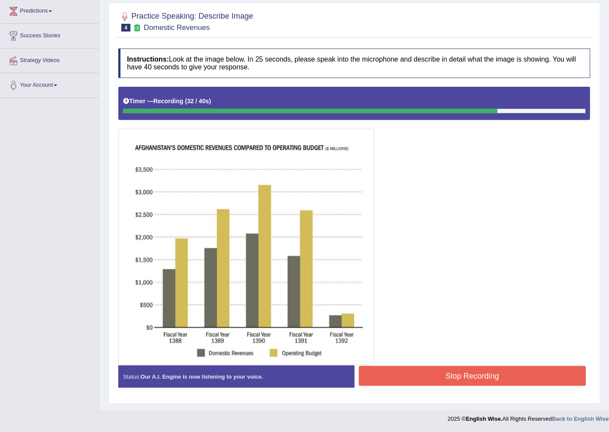
click at [402, 367] on button "Stop Recording" at bounding box center [473, 376] width 228 height 20
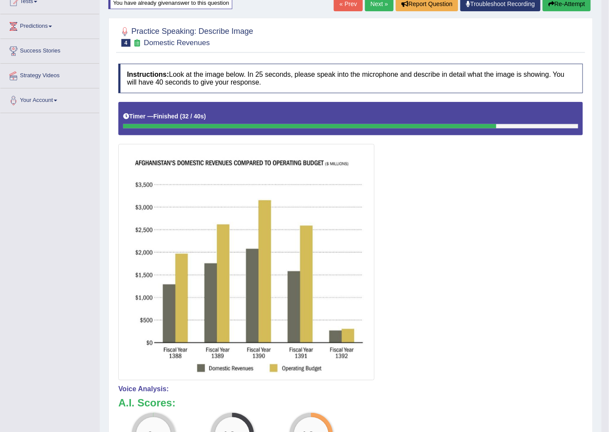
scroll to position [70, 0]
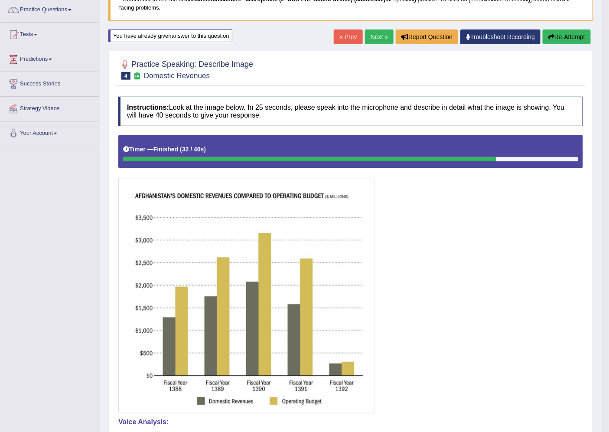
click at [562, 32] on button "Re-Attempt" at bounding box center [567, 36] width 48 height 15
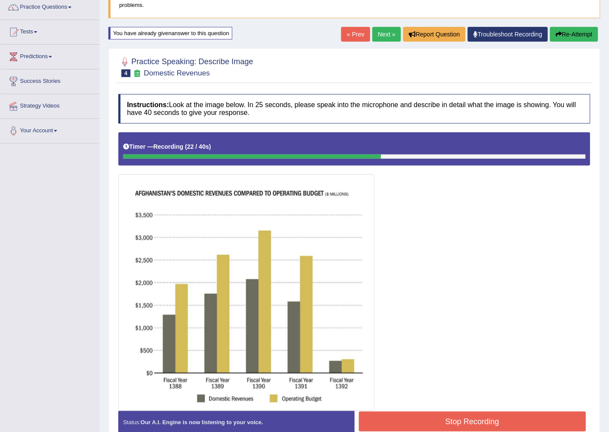
click at [558, 32] on icon "button" at bounding box center [559, 34] width 6 height 6
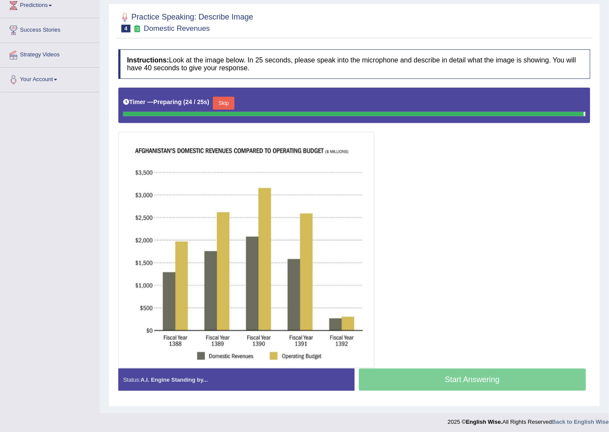
scroll to position [118, 0]
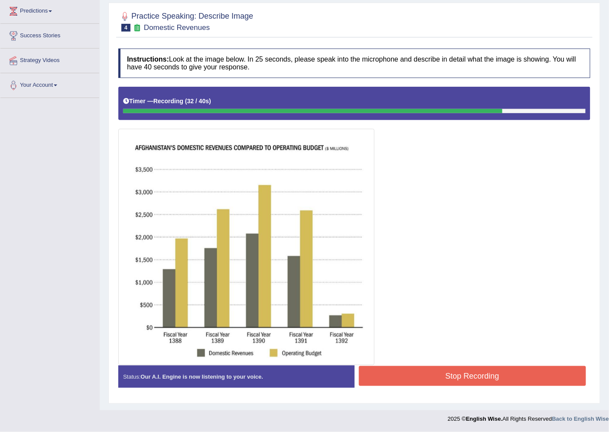
click at [449, 385] on button "Stop Recording" at bounding box center [473, 376] width 228 height 20
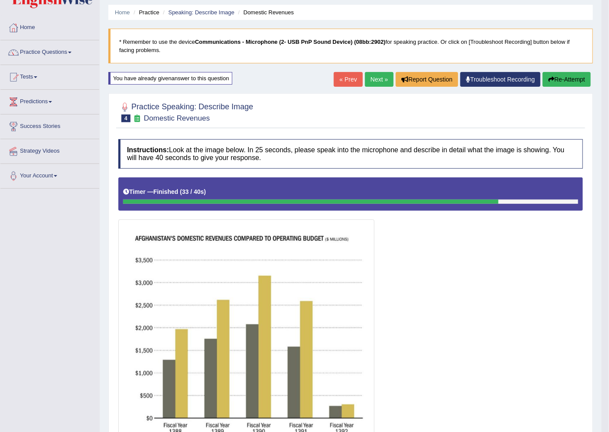
scroll to position [0, 0]
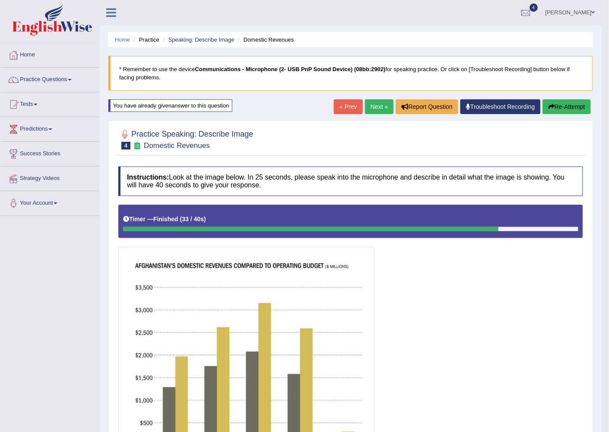
click at [564, 107] on button "Re-Attempt" at bounding box center [567, 106] width 48 height 15
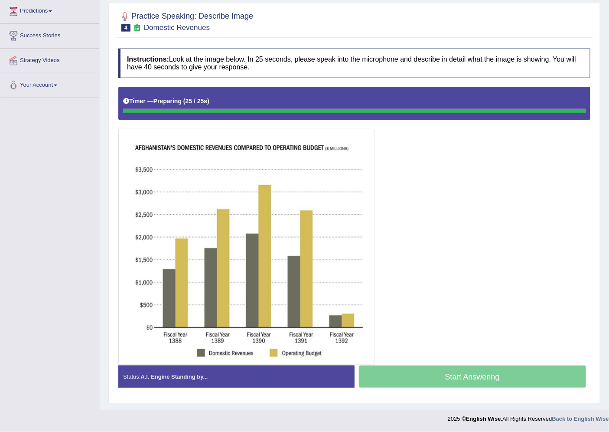
scroll to position [118, 0]
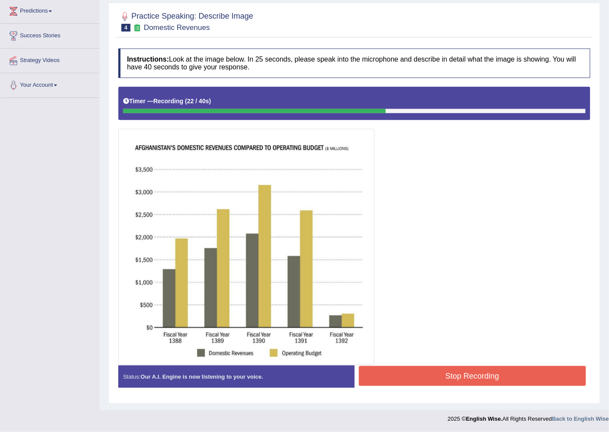
click at [448, 375] on button "Stop Recording" at bounding box center [473, 376] width 228 height 20
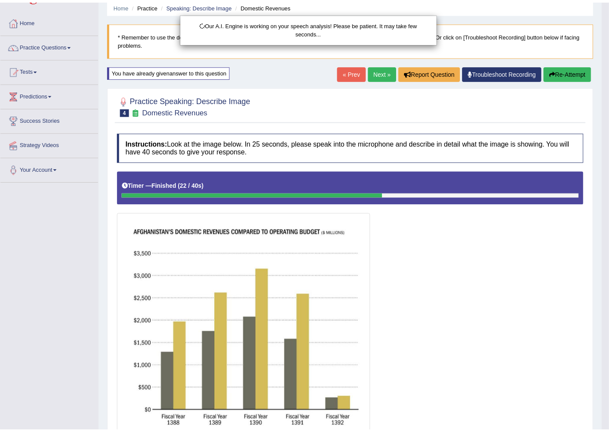
scroll to position [22, 0]
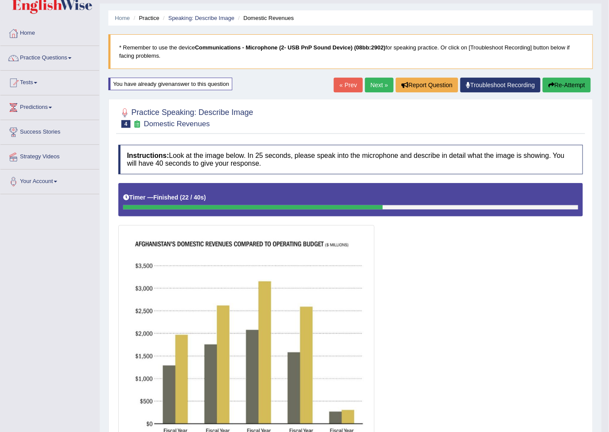
click at [564, 79] on button "Re-Attempt" at bounding box center [567, 85] width 48 height 15
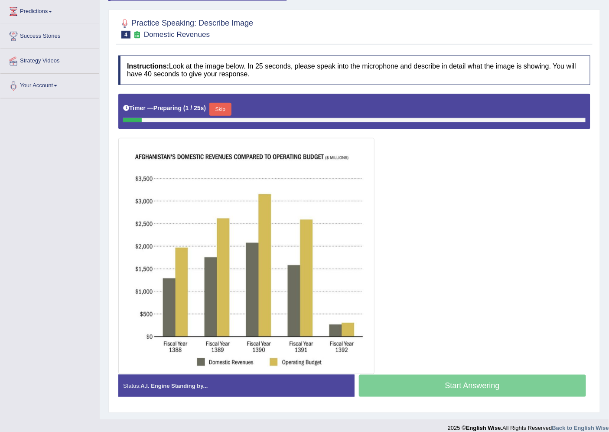
scroll to position [118, 0]
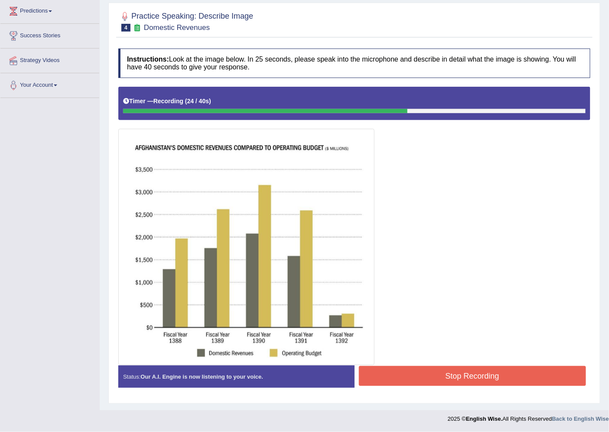
click at [509, 370] on button "Stop Recording" at bounding box center [473, 376] width 228 height 20
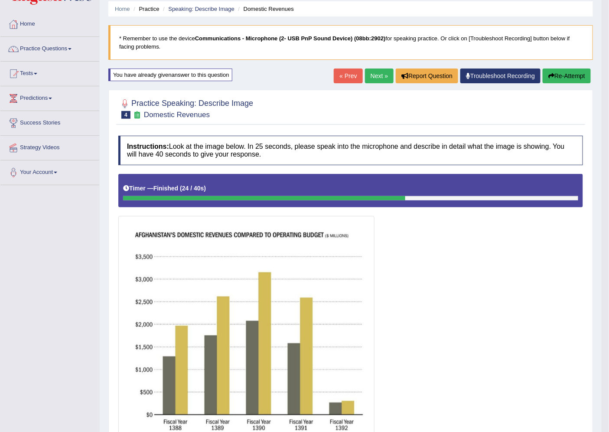
scroll to position [22, 0]
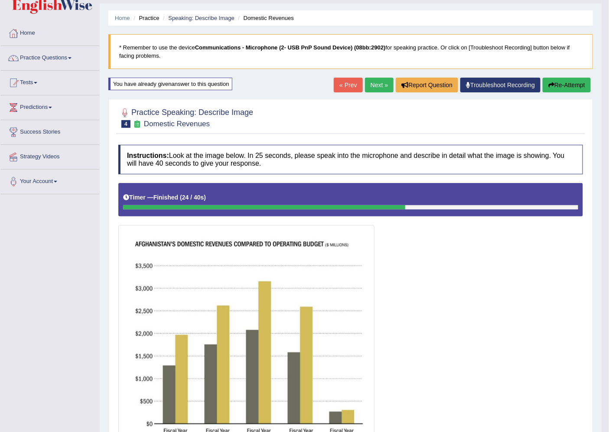
click at [552, 84] on icon "button" at bounding box center [551, 85] width 6 height 6
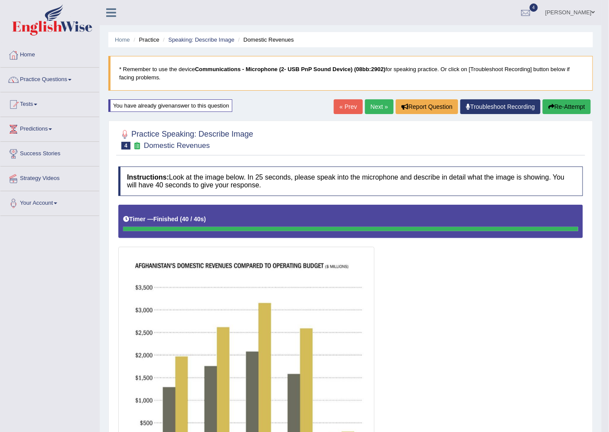
click at [380, 105] on link "Next »" at bounding box center [379, 106] width 29 height 15
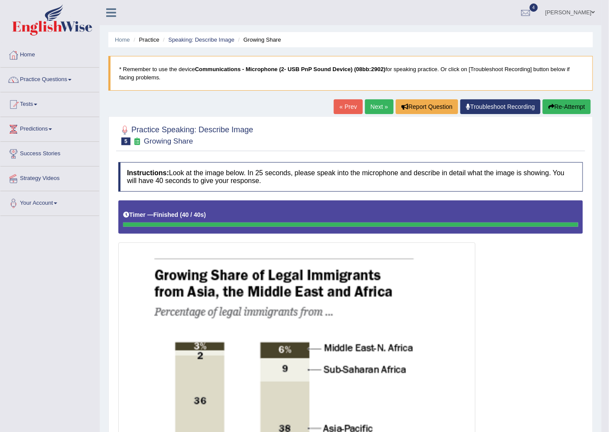
click at [554, 106] on button "Re-Attempt" at bounding box center [567, 106] width 48 height 15
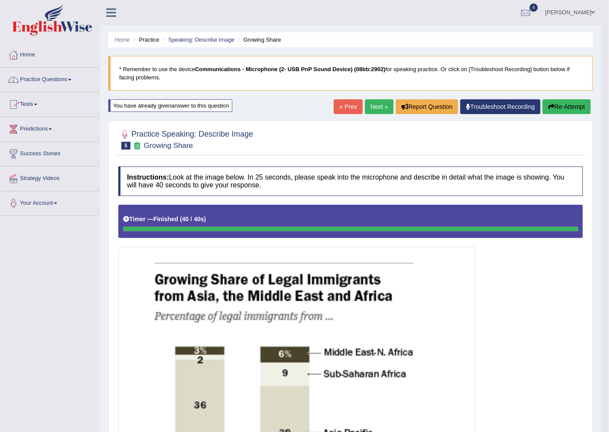
click at [66, 75] on link "Practice Questions" at bounding box center [49, 79] width 99 height 22
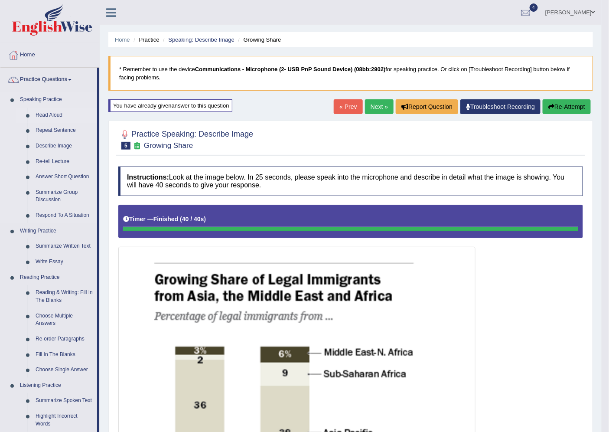
click at [58, 114] on link "Read Aloud" at bounding box center [64, 116] width 65 height 16
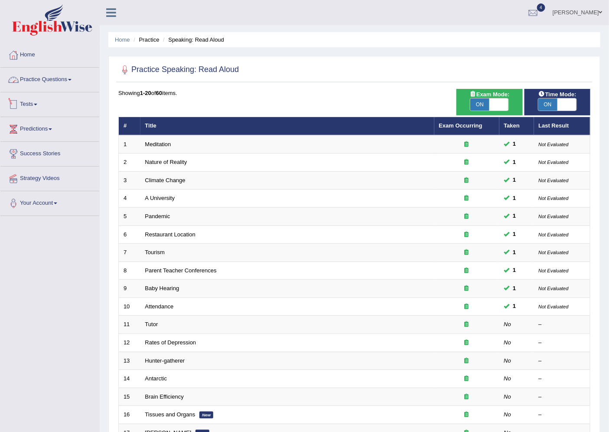
click at [71, 79] on span at bounding box center [69, 80] width 3 height 2
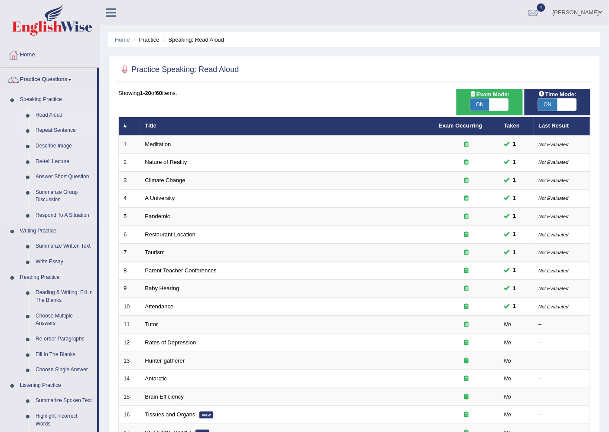
click at [55, 127] on link "Repeat Sentence" at bounding box center [64, 131] width 65 height 16
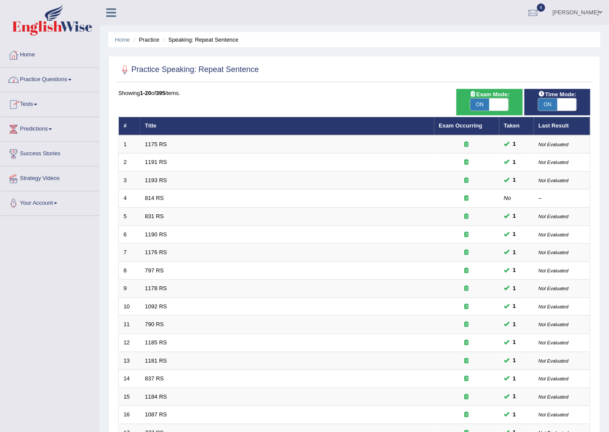
click at [55, 78] on link "Practice Questions" at bounding box center [49, 79] width 99 height 22
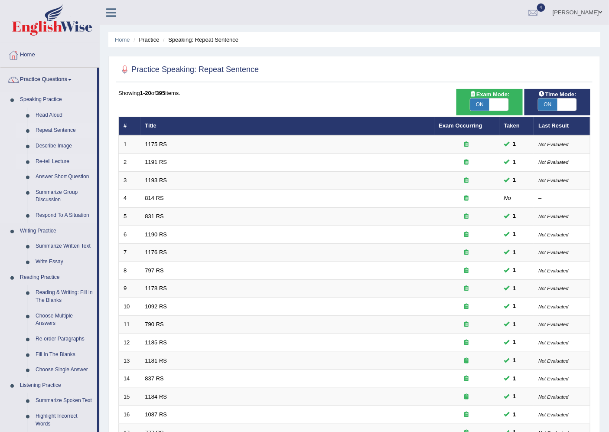
click at [46, 158] on link "Re-tell Lecture" at bounding box center [64, 162] width 65 height 16
